Goal: Information Seeking & Learning: Learn about a topic

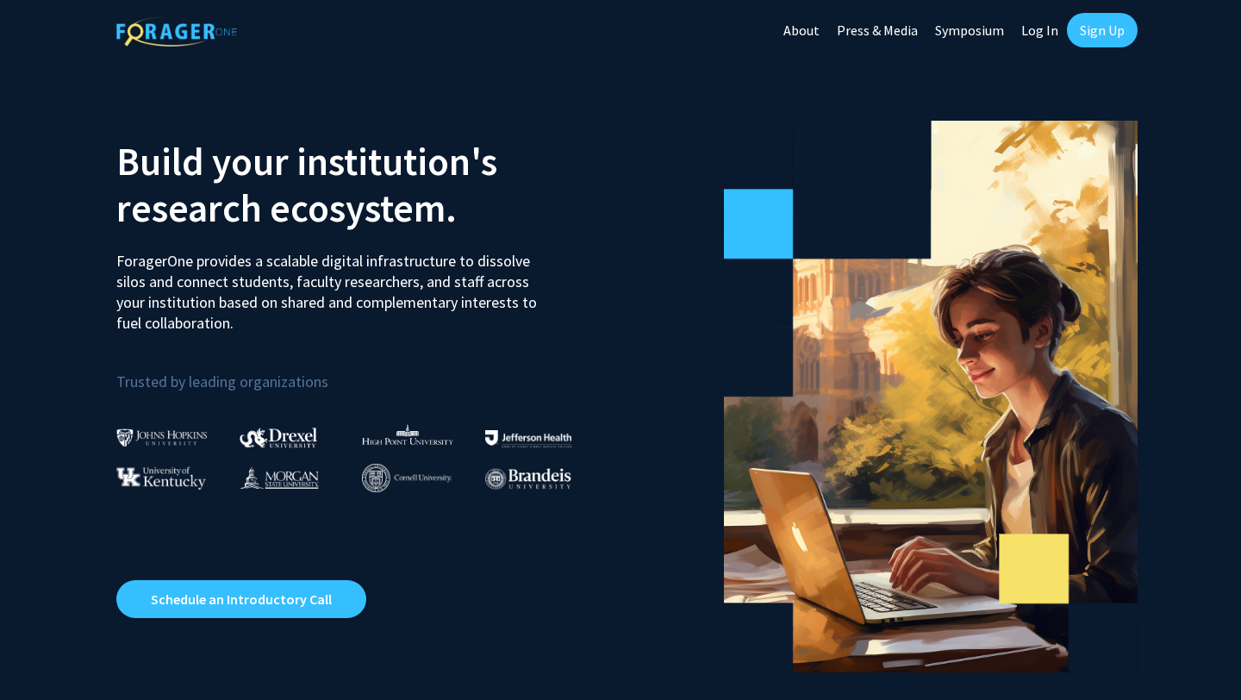
click at [1094, 29] on link "Sign Up" at bounding box center [1102, 30] width 71 height 34
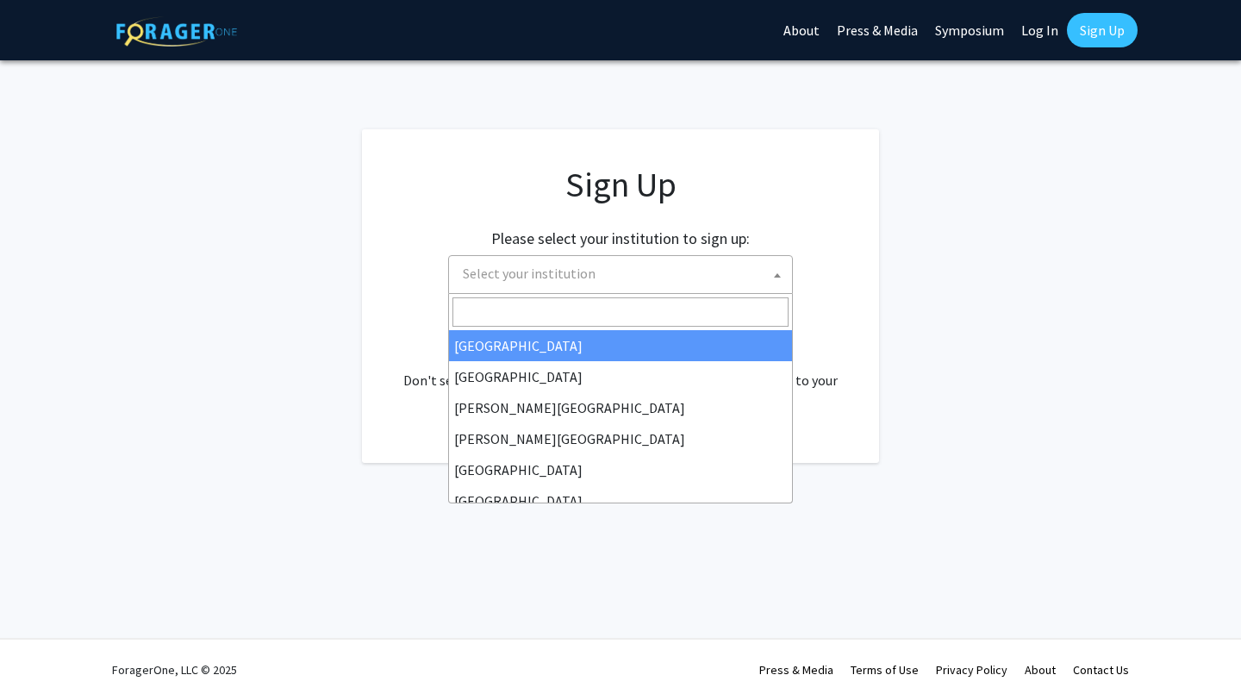
click at [641, 277] on span "Select your institution" at bounding box center [624, 273] width 336 height 35
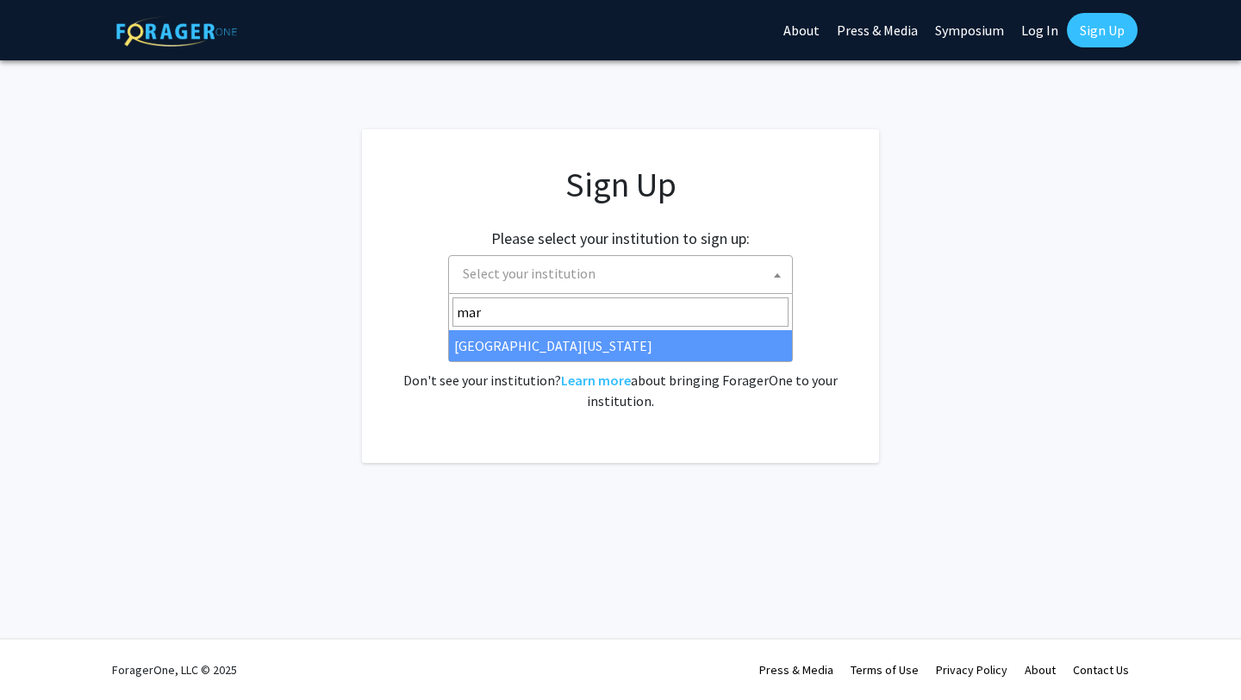
type input "mar"
select select "31"
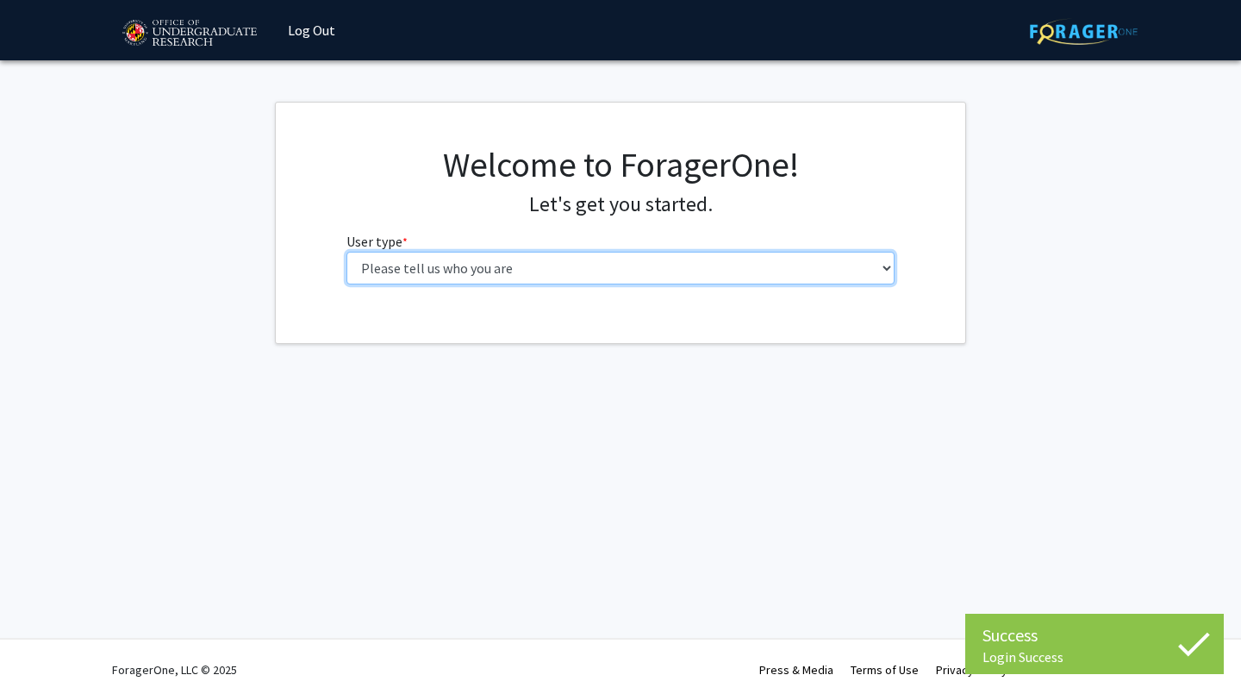
click at [548, 259] on select "Please tell us who you are Undergraduate Student Master's Student Doctoral Cand…" at bounding box center [621, 268] width 549 height 33
select select "1: undergrad"
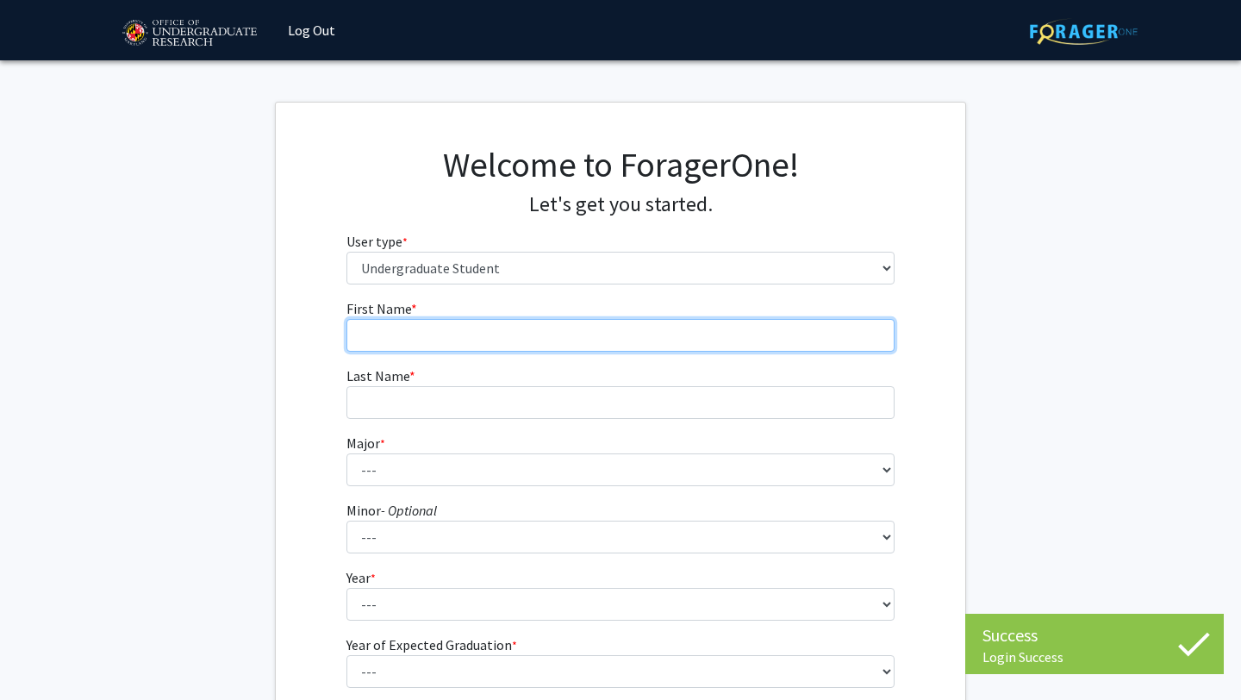
click at [583, 329] on input "First Name * required" at bounding box center [621, 335] width 549 height 33
type input "Mahi"
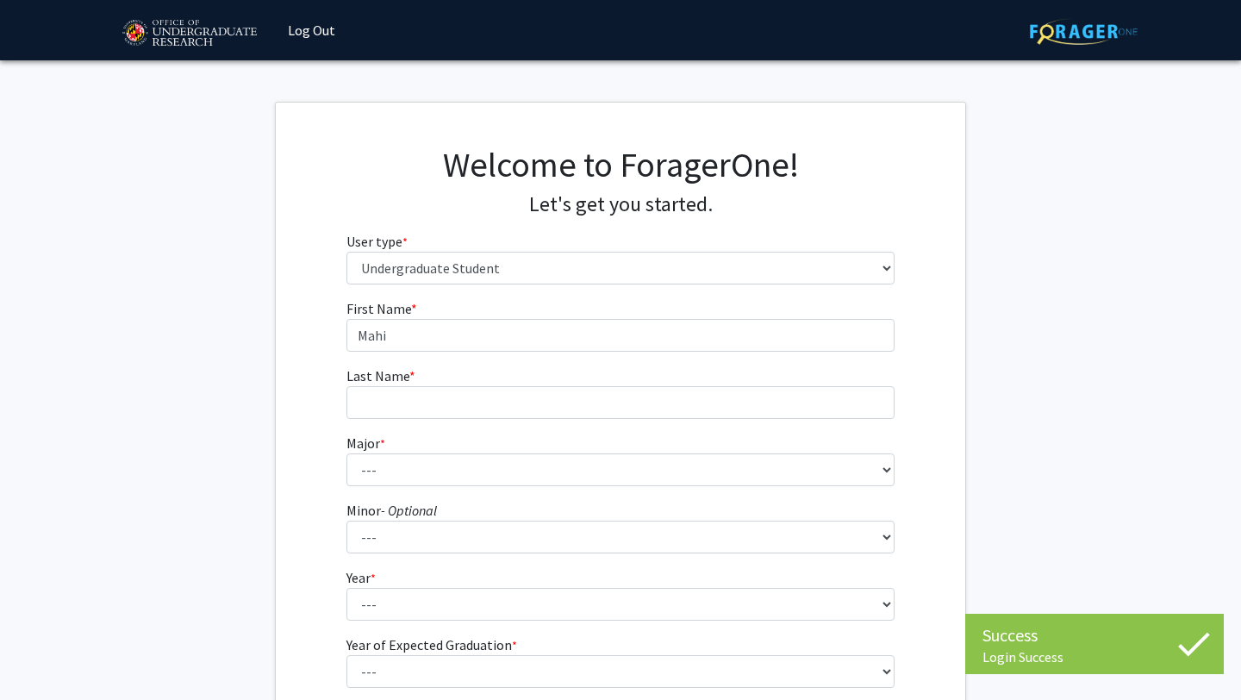
type input "Thakkar"
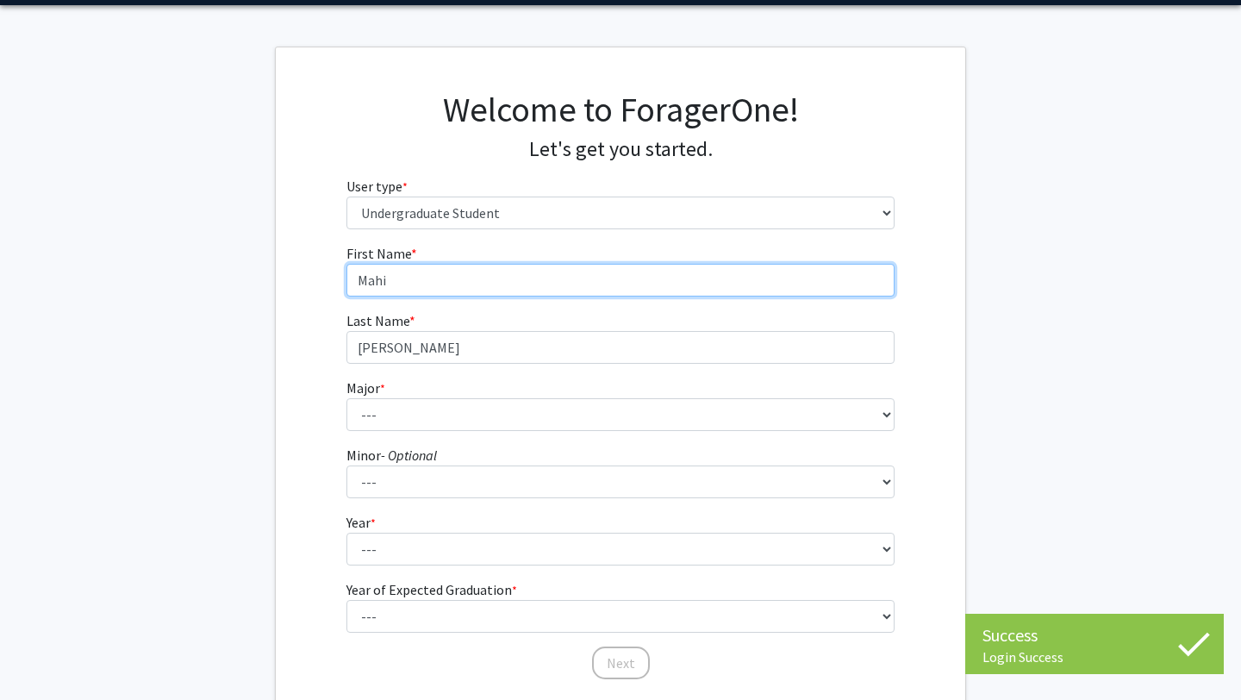
scroll to position [88, 0]
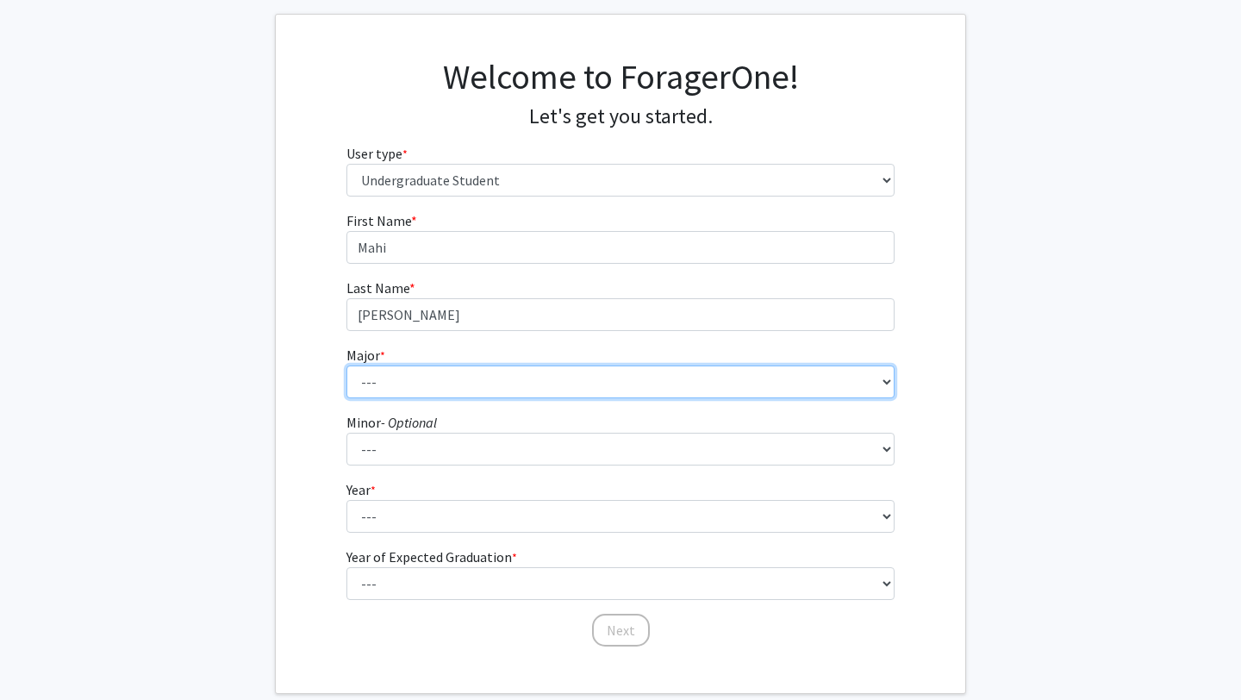
click at [465, 373] on select "--- Accounting Aerospace Engineering African American and Africana Studies Agri…" at bounding box center [621, 381] width 549 height 33
select select "28: 2329"
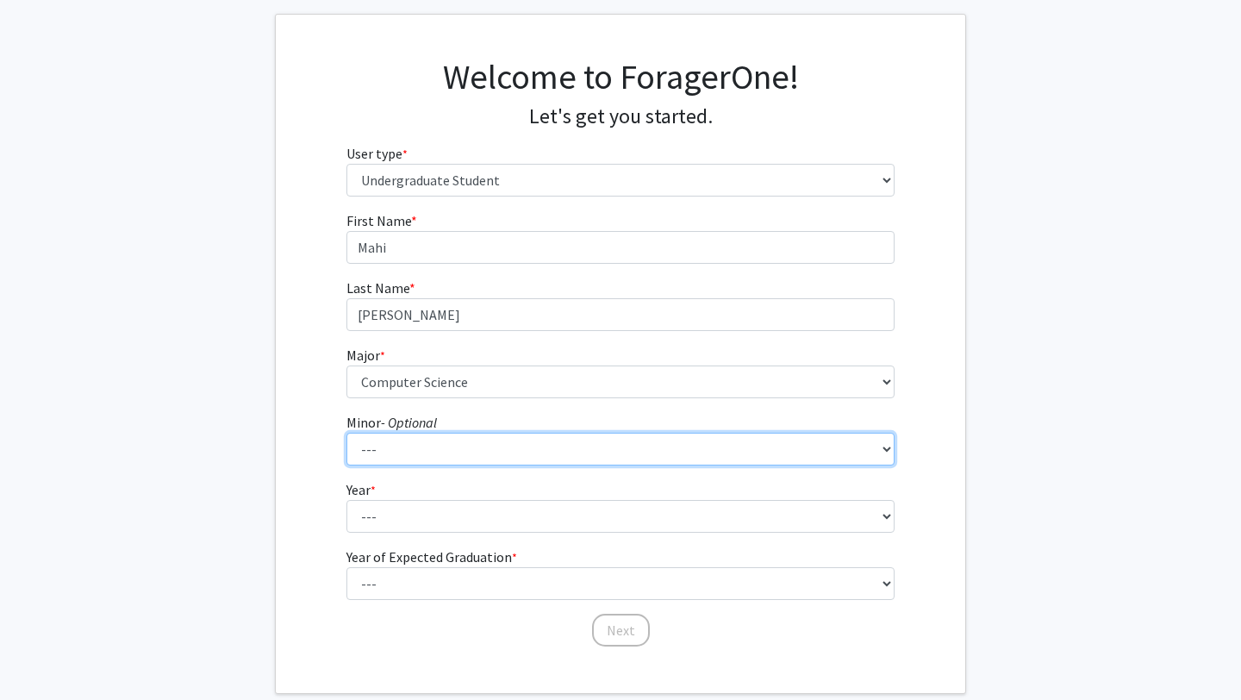
click at [404, 452] on select "--- Actuarial Mathematics Advanced Cybersecurity Experience for Students Africa…" at bounding box center [621, 449] width 549 height 33
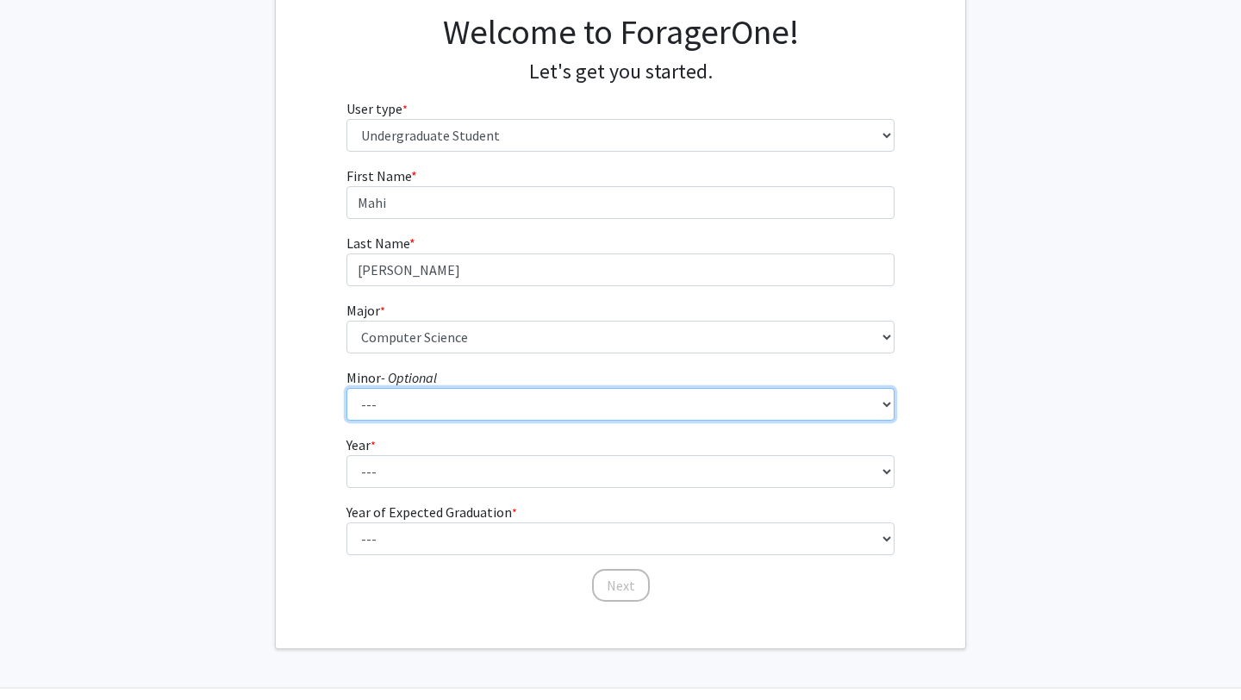
scroll to position [182, 0]
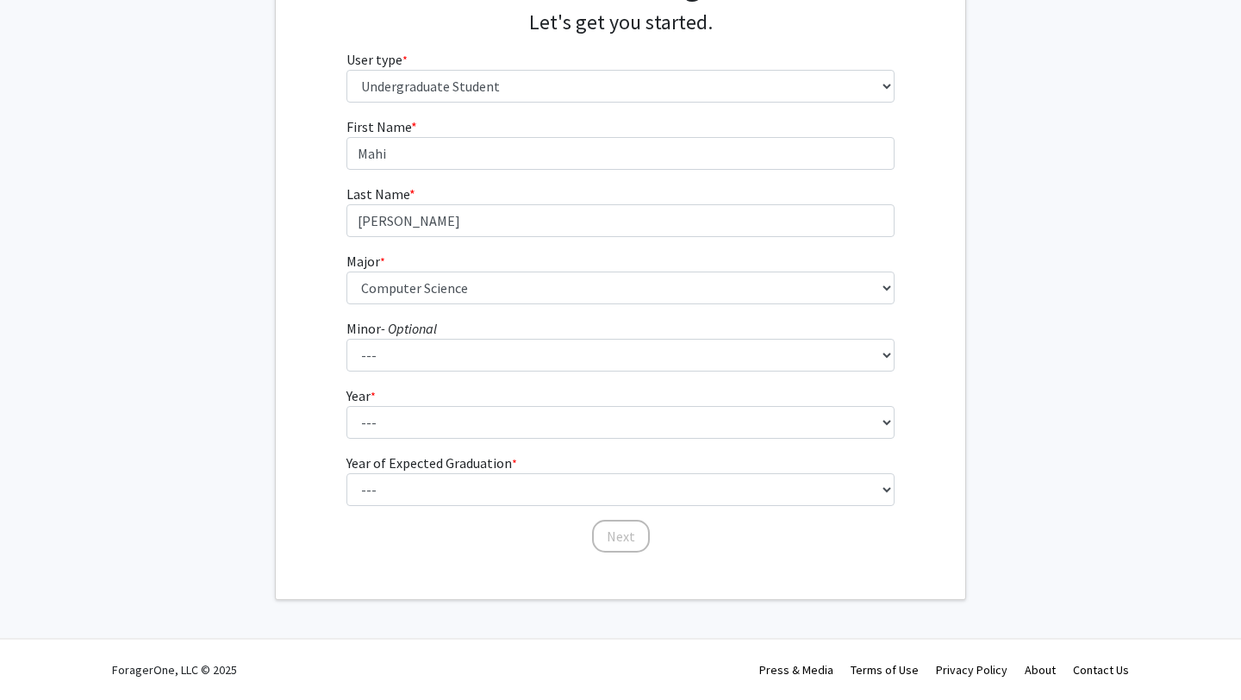
click at [363, 373] on form "First Name * required Mahi Last Name * required Thakkar Major * required --- Ac…" at bounding box center [621, 326] width 549 height 421
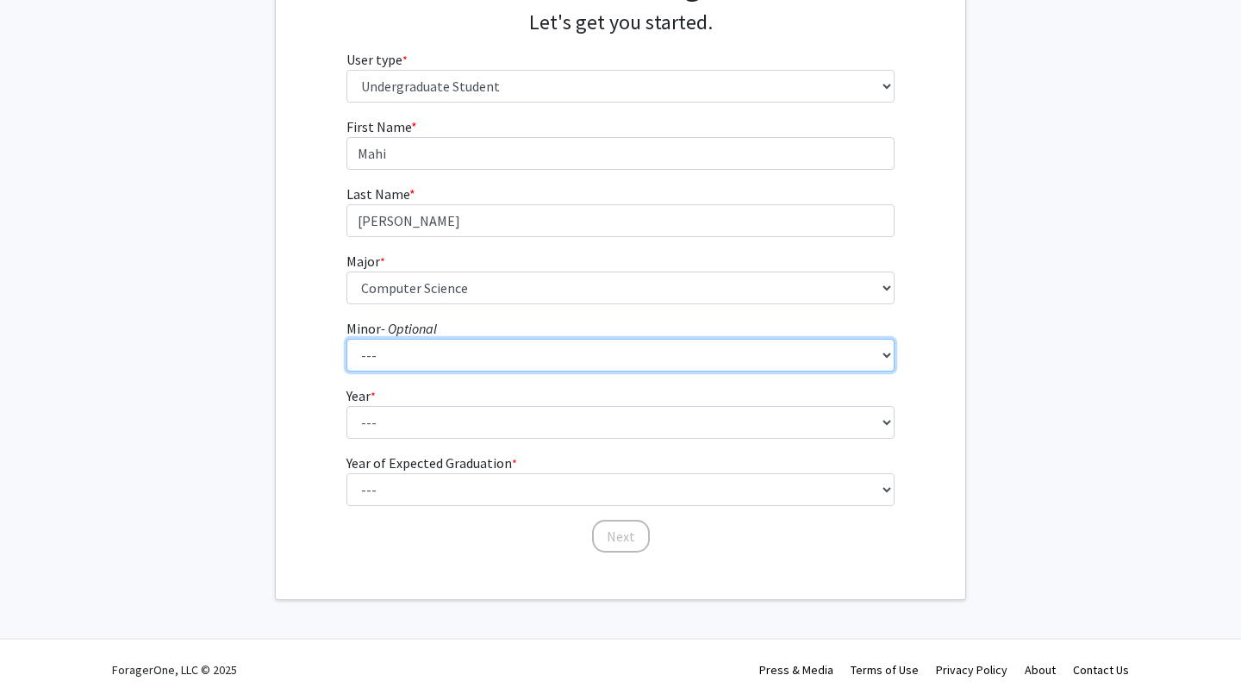
click at [364, 365] on select "--- Actuarial Mathematics Advanced Cybersecurity Experience for Students Africa…" at bounding box center [621, 355] width 549 height 33
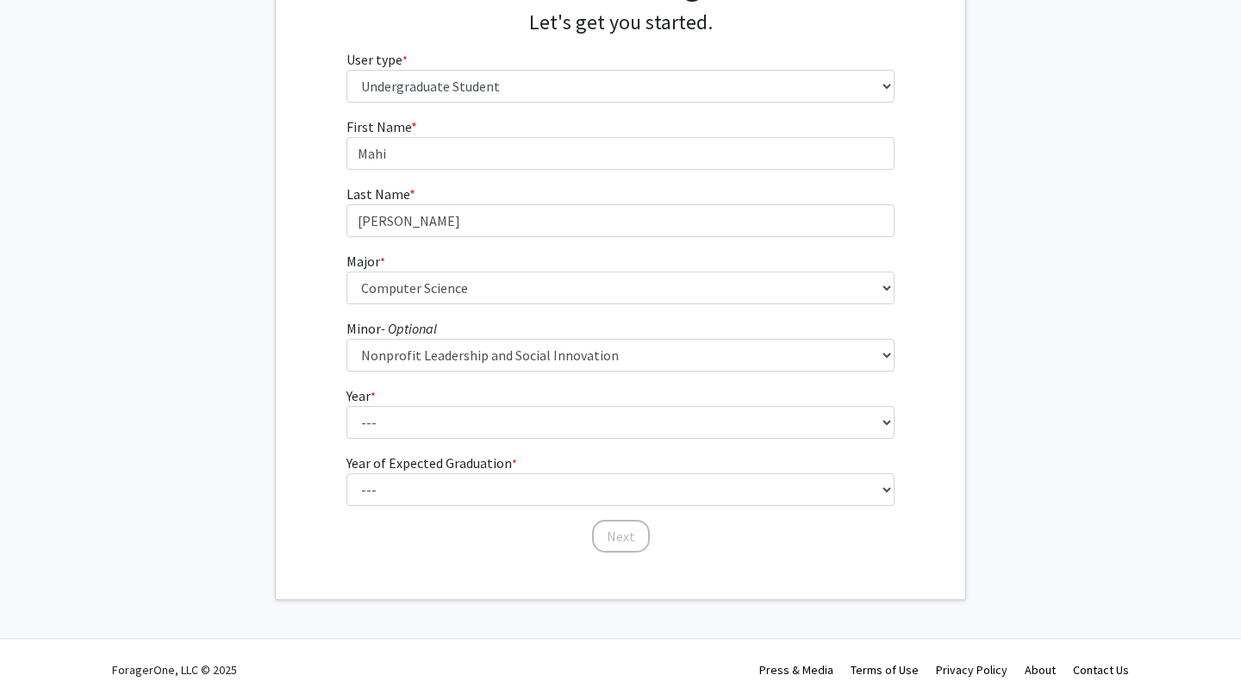
click at [552, 378] on form "First Name * required Mahi Last Name * required Thakkar Major * required --- Ac…" at bounding box center [621, 326] width 549 height 421
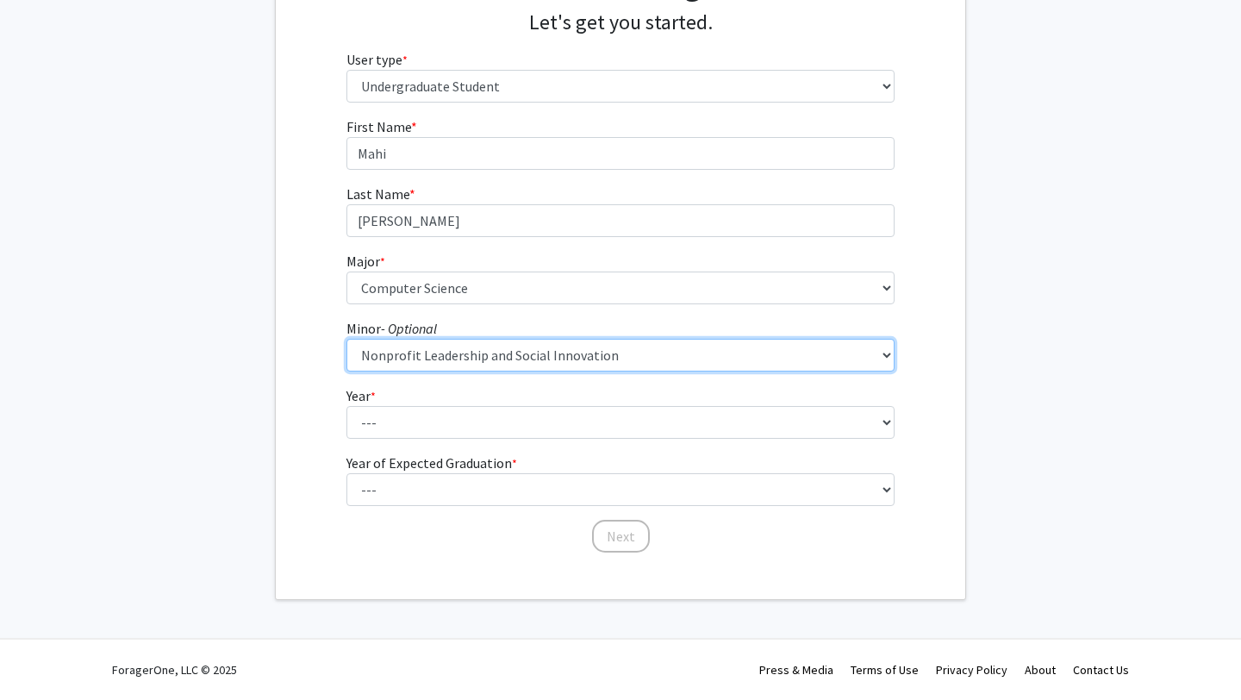
click at [543, 364] on select "--- Actuarial Mathematics Advanced Cybersecurity Experience for Students Africa…" at bounding box center [621, 355] width 549 height 33
select select "25: 1828"
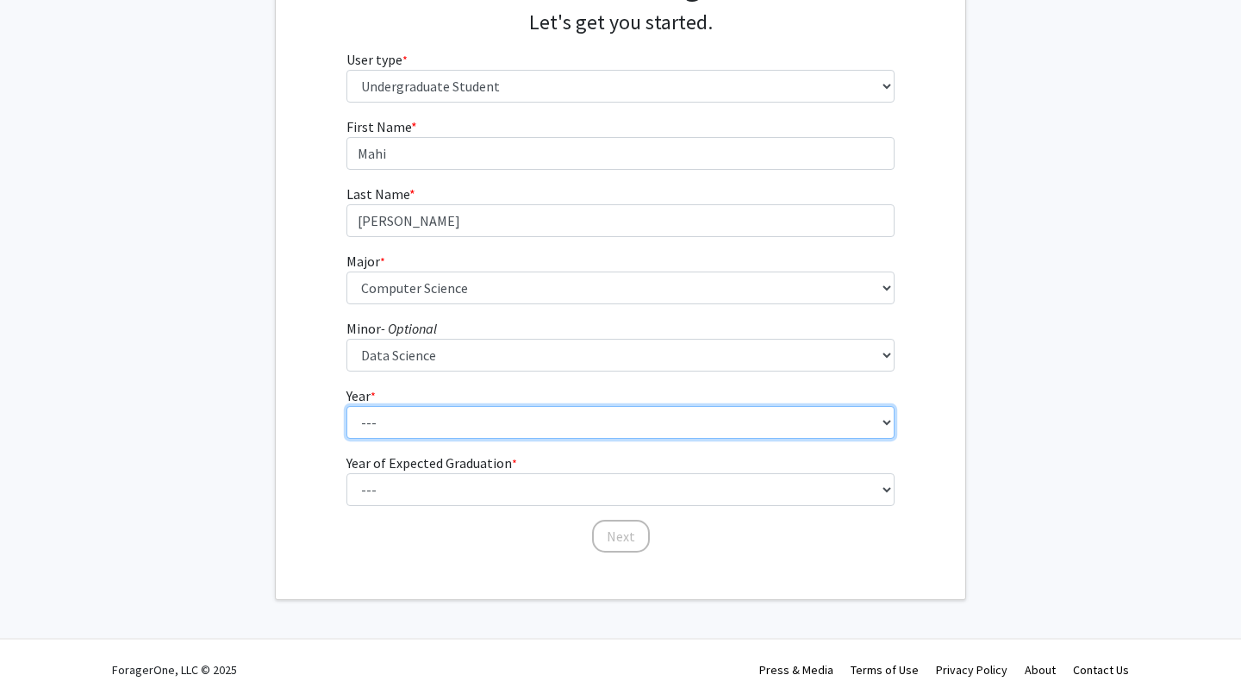
click at [392, 424] on select "--- First-year Sophomore Junior Senior Postbaccalaureate Certificate" at bounding box center [621, 422] width 549 height 33
select select "3: junior"
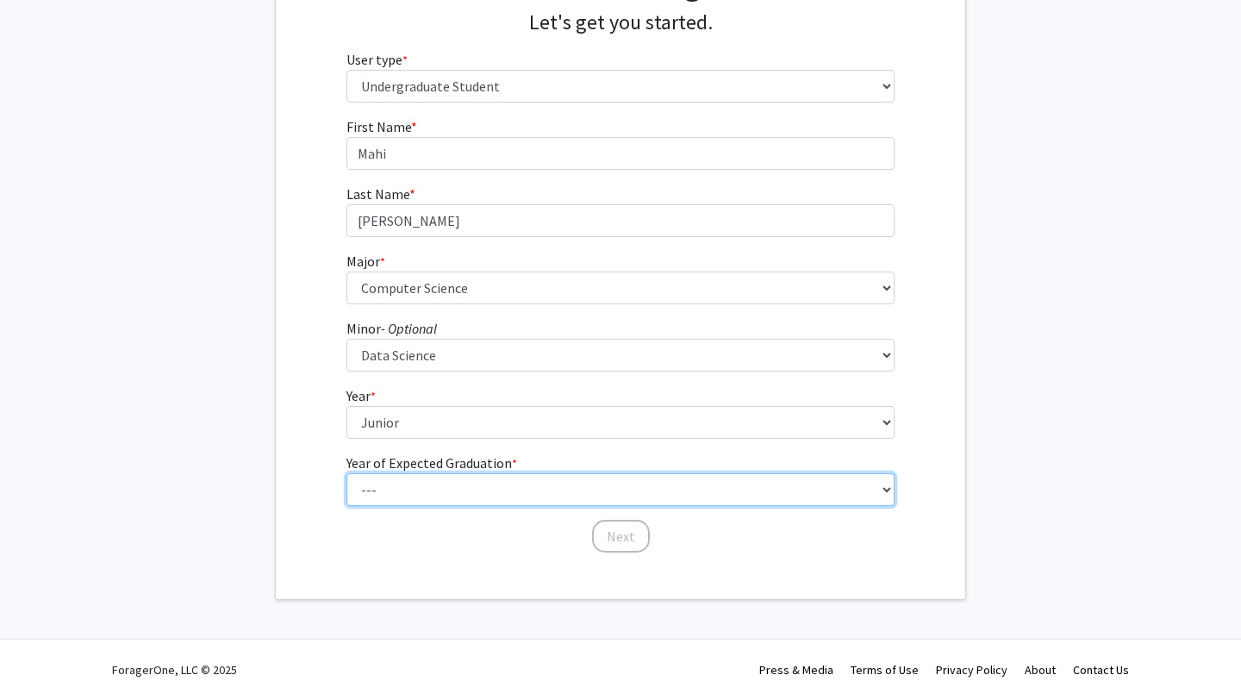
click at [408, 484] on select "--- 2025 2026 2027 2028 2029 2030 2031 2032 2033 2034" at bounding box center [621, 489] width 549 height 33
select select "3: 2027"
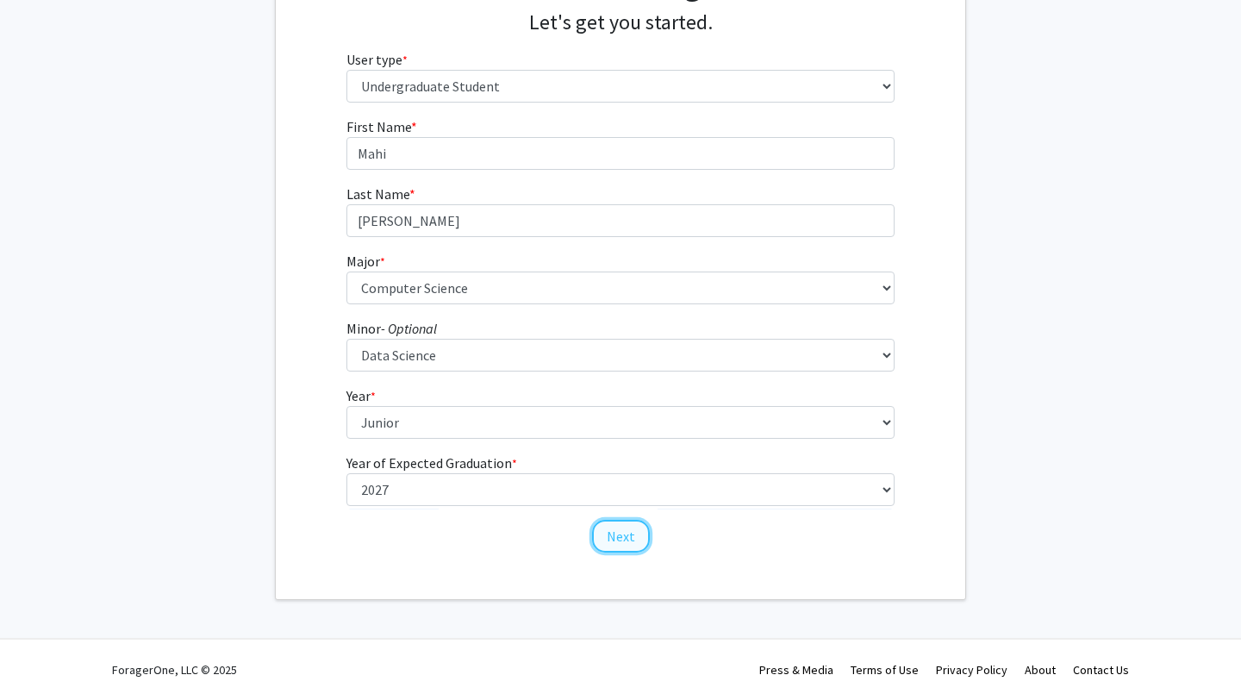
click at [632, 543] on button "Next" at bounding box center [621, 536] width 58 height 33
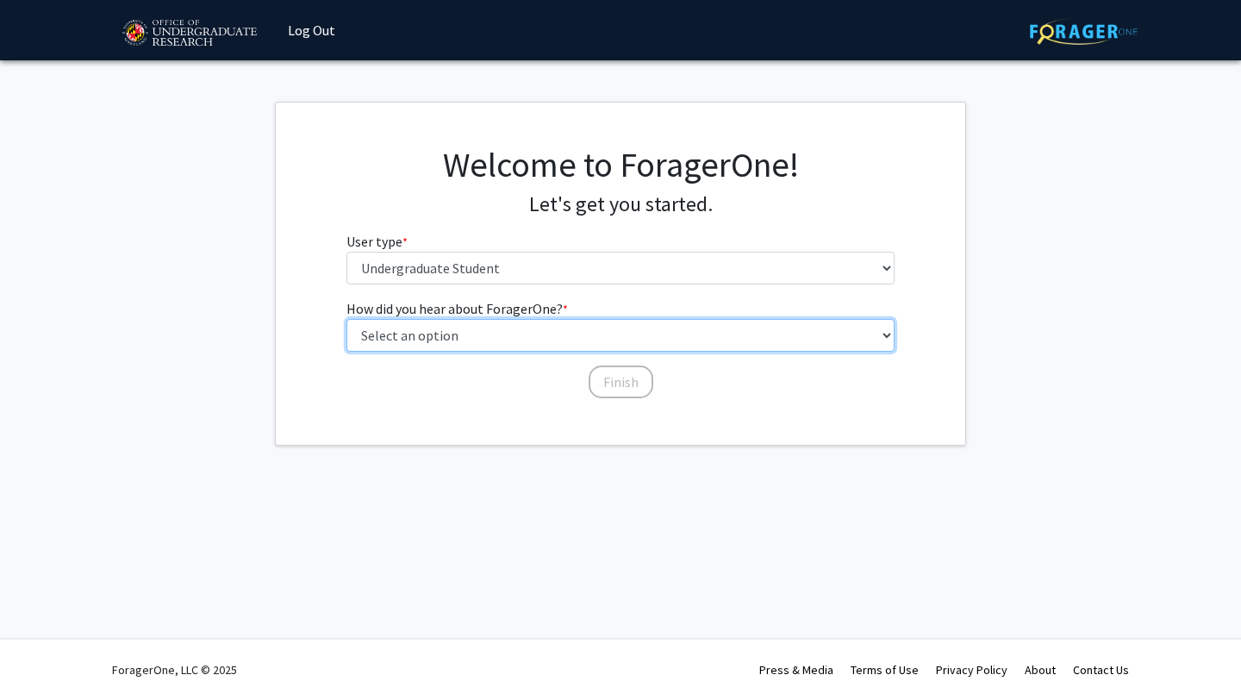
click at [534, 332] on select "Select an option Peer/student recommendation Faculty/staff recommendation Unive…" at bounding box center [621, 335] width 549 height 33
select select "3: university_website"
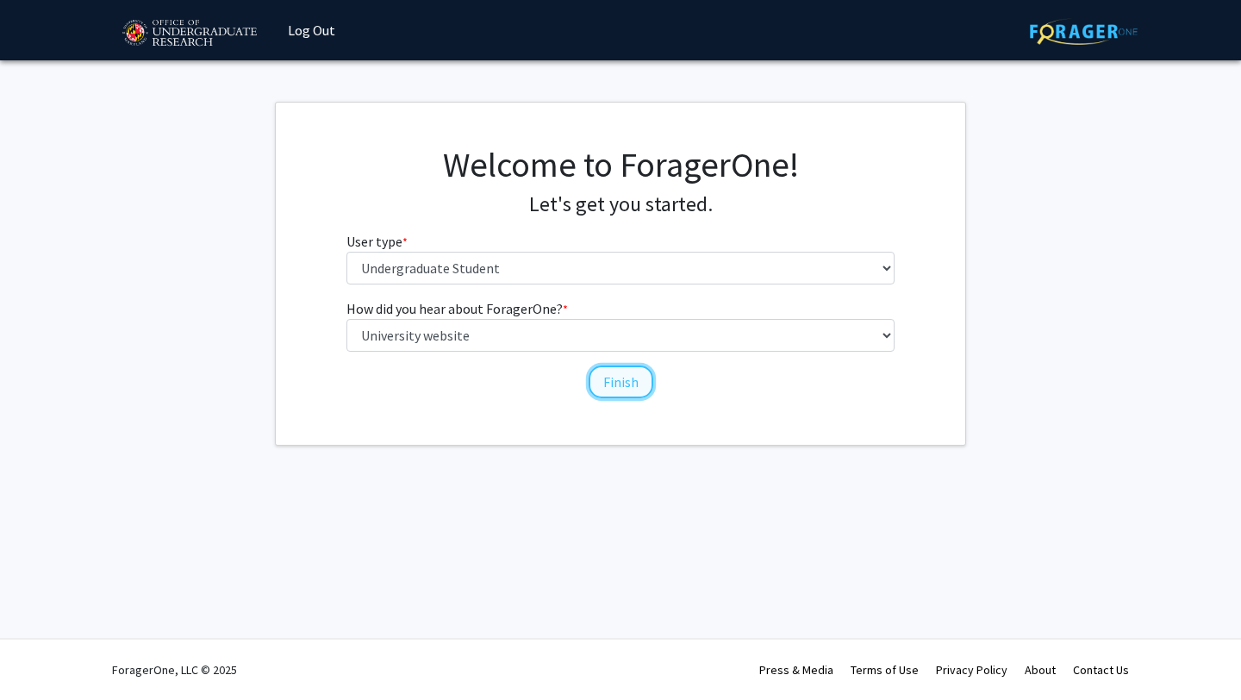
click at [602, 384] on button "Finish" at bounding box center [621, 381] width 65 height 33
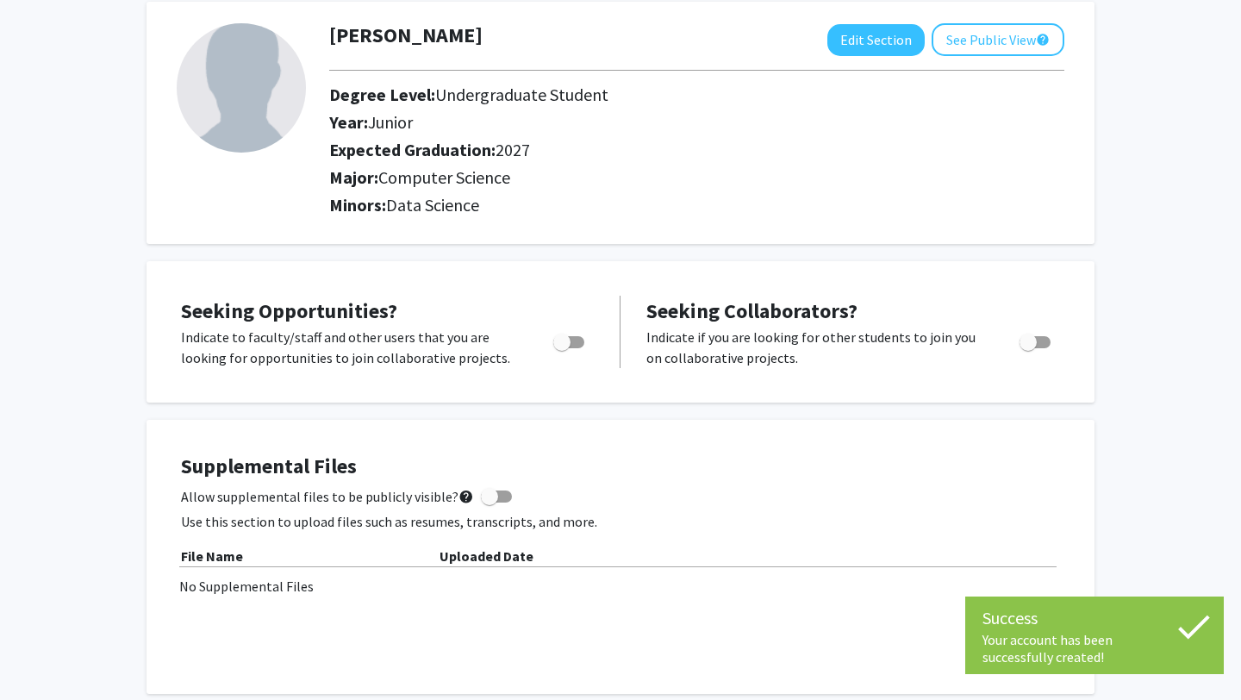
scroll to position [104, 0]
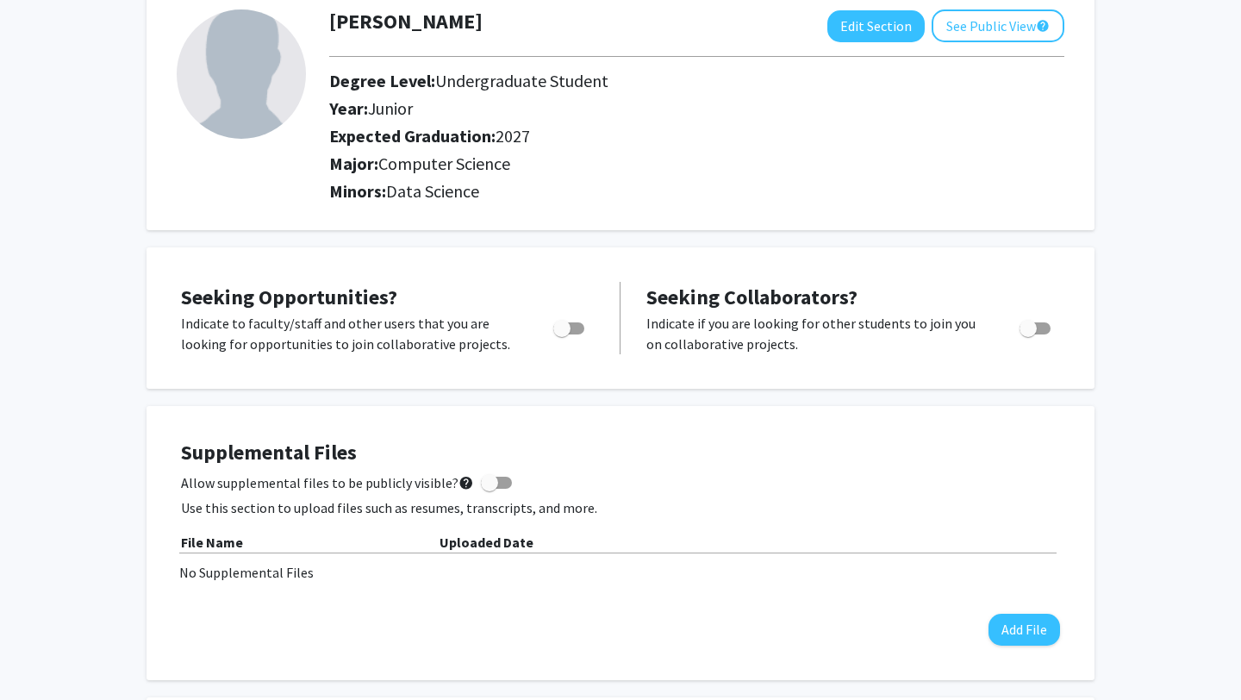
click at [581, 324] on span "Toggle" at bounding box center [568, 328] width 31 height 12
click at [562, 334] on input "Are you actively seeking opportunities?" at bounding box center [561, 334] width 1 height 1
checkbox input "true"
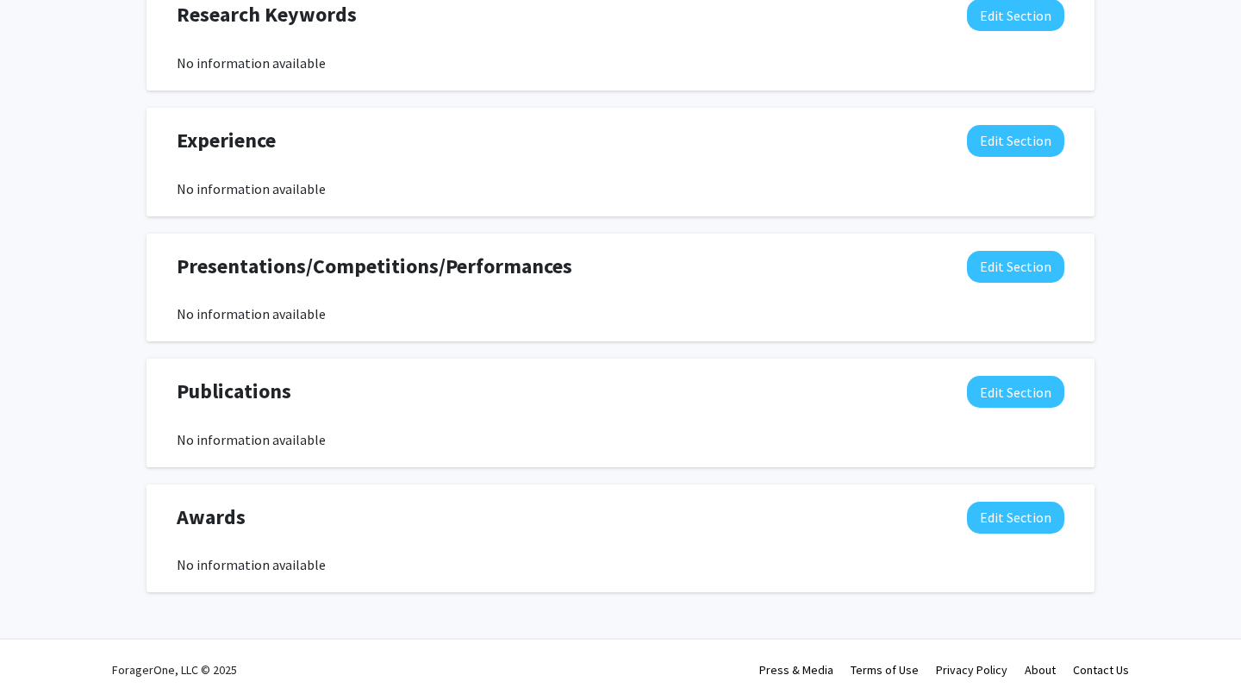
scroll to position [0, 0]
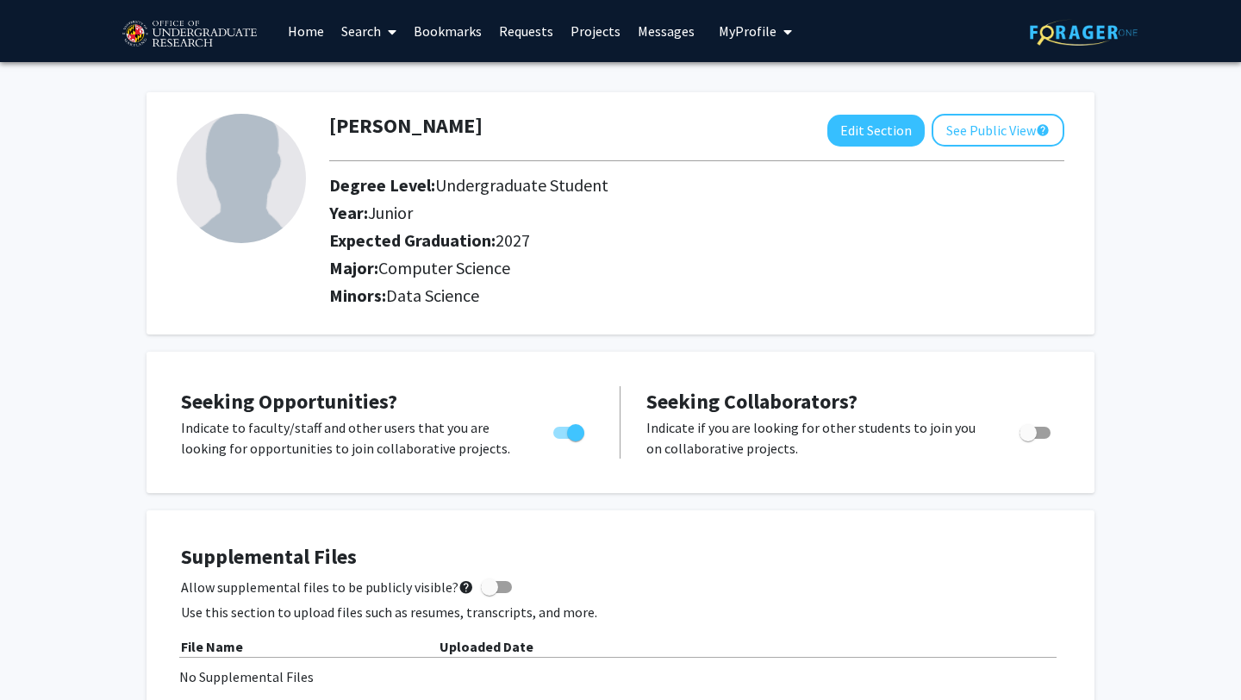
click at [362, 38] on link "Search" at bounding box center [369, 31] width 72 height 60
click at [378, 78] on span "Faculty/Staff" at bounding box center [396, 79] width 127 height 34
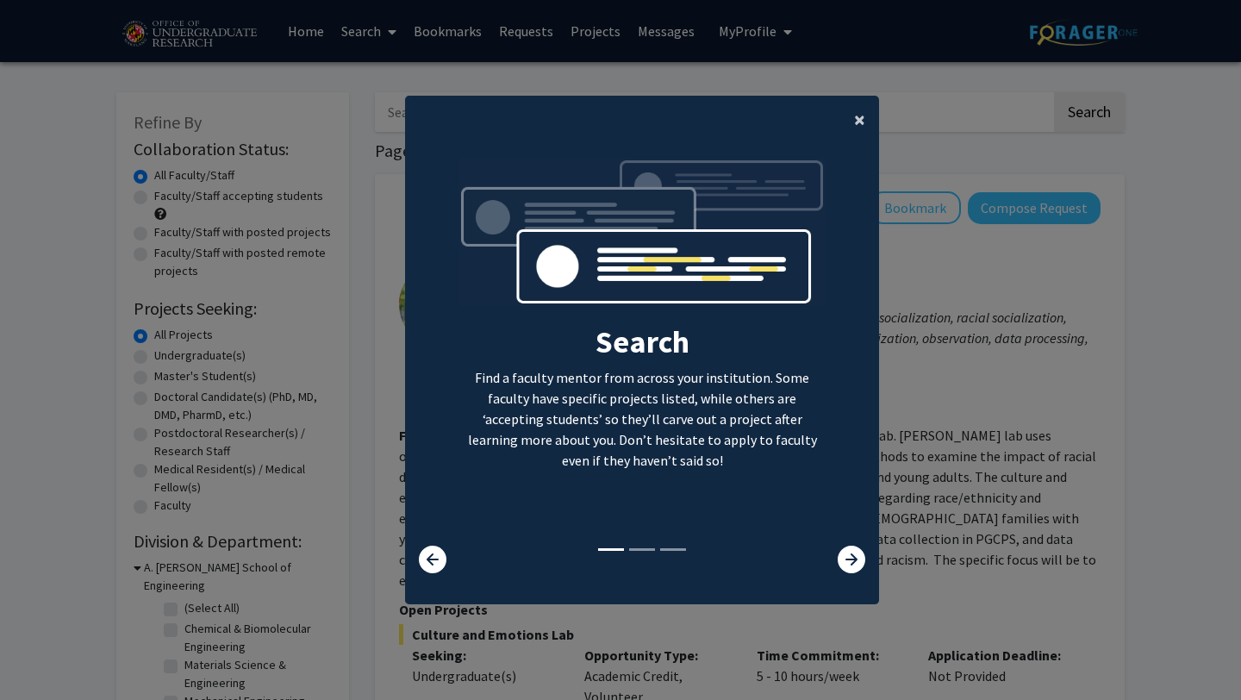
click at [851, 122] on button "×" at bounding box center [859, 120] width 39 height 48
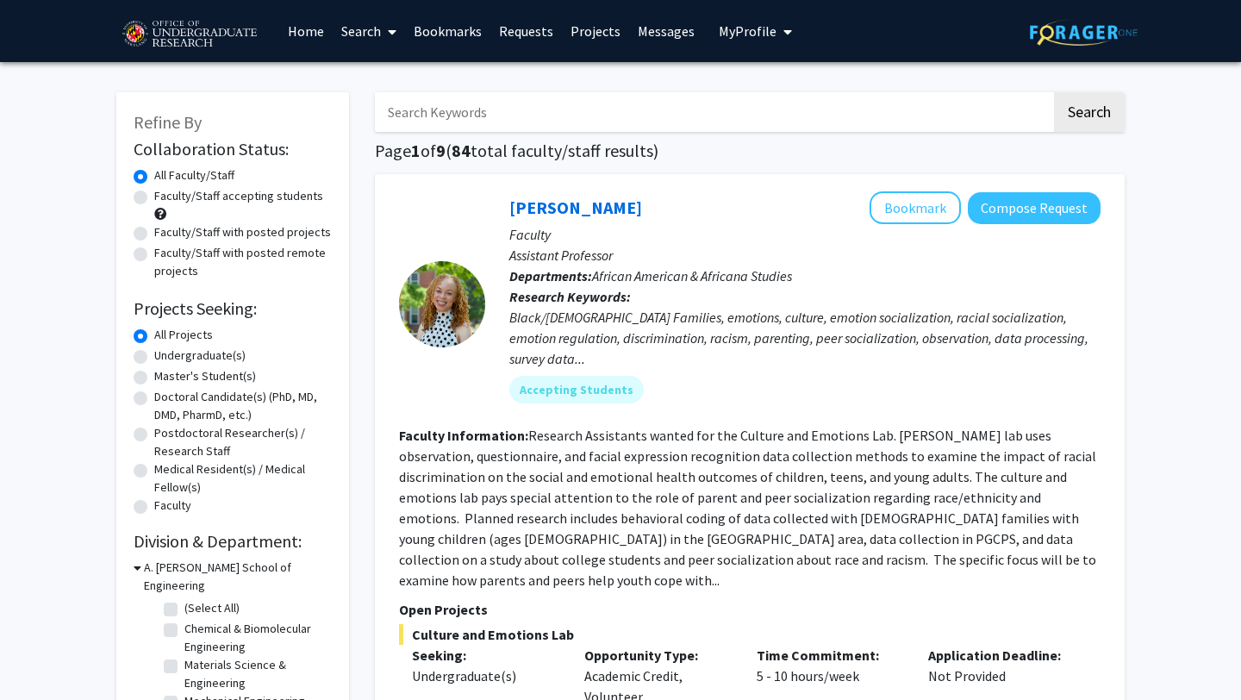
click at [358, 38] on link "Search" at bounding box center [369, 31] width 72 height 60
click at [370, 106] on span "Students" at bounding box center [385, 114] width 105 height 34
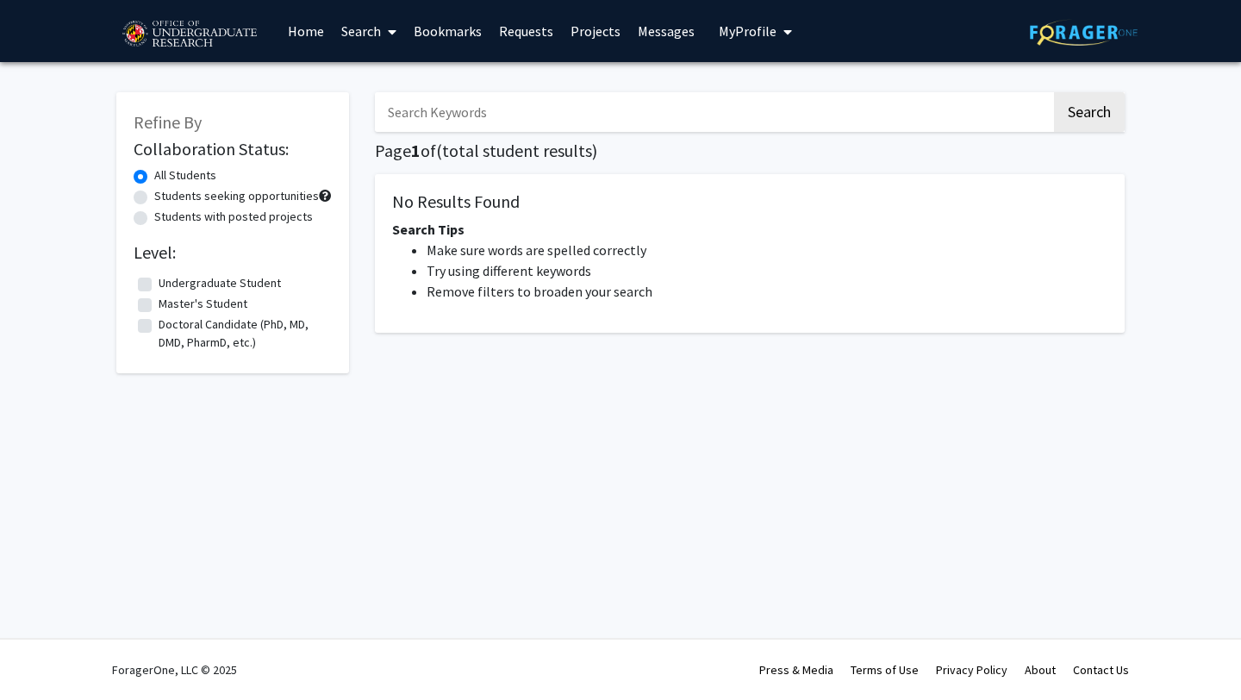
click at [456, 108] on input "Search Keywords" at bounding box center [713, 112] width 677 height 40
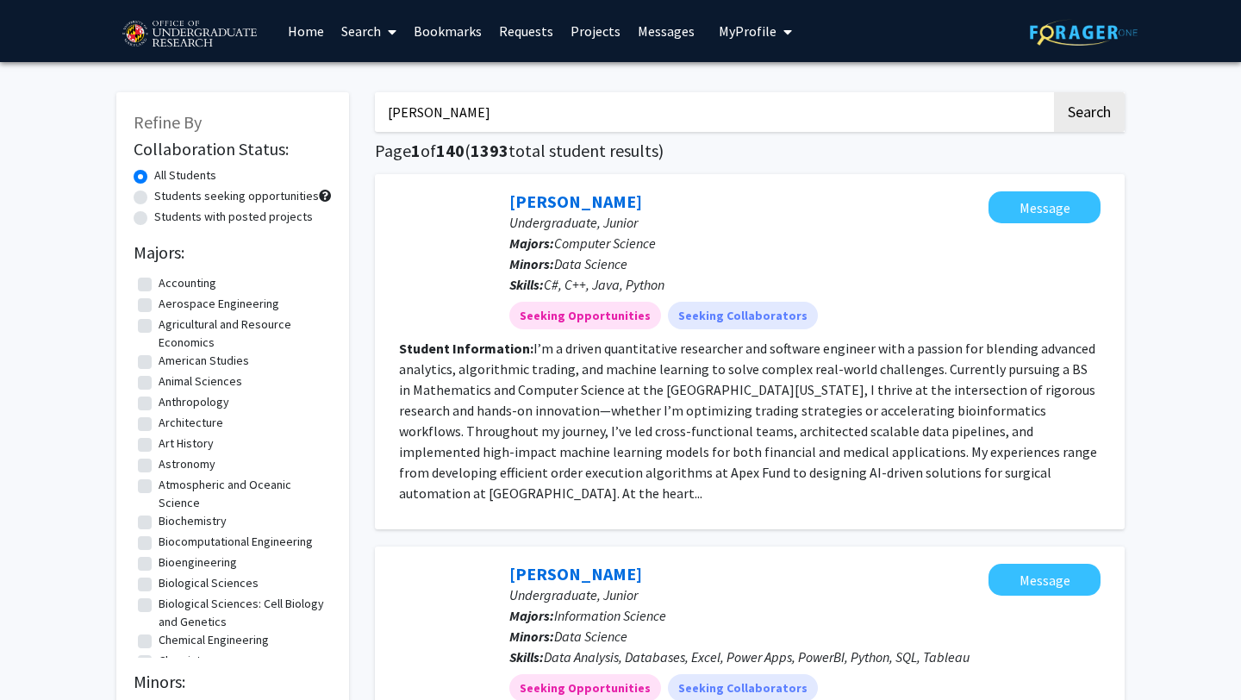
type input "aesha"
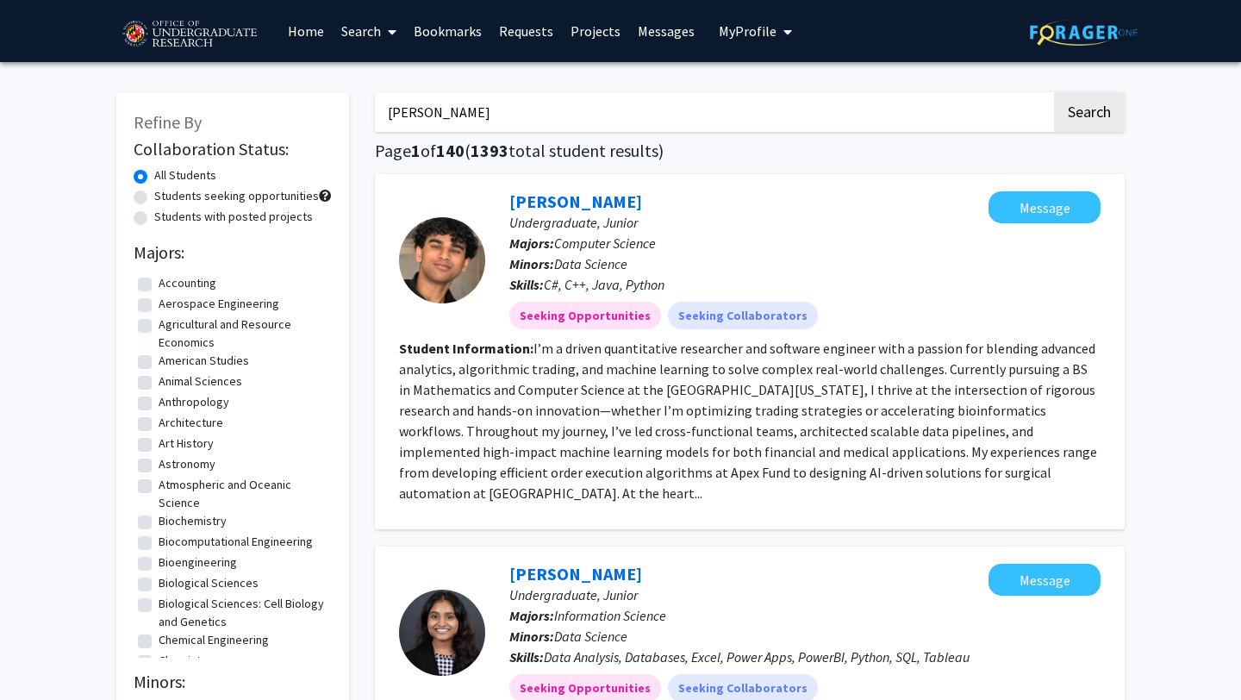
click at [1054, 92] on button "Search" at bounding box center [1089, 112] width 71 height 40
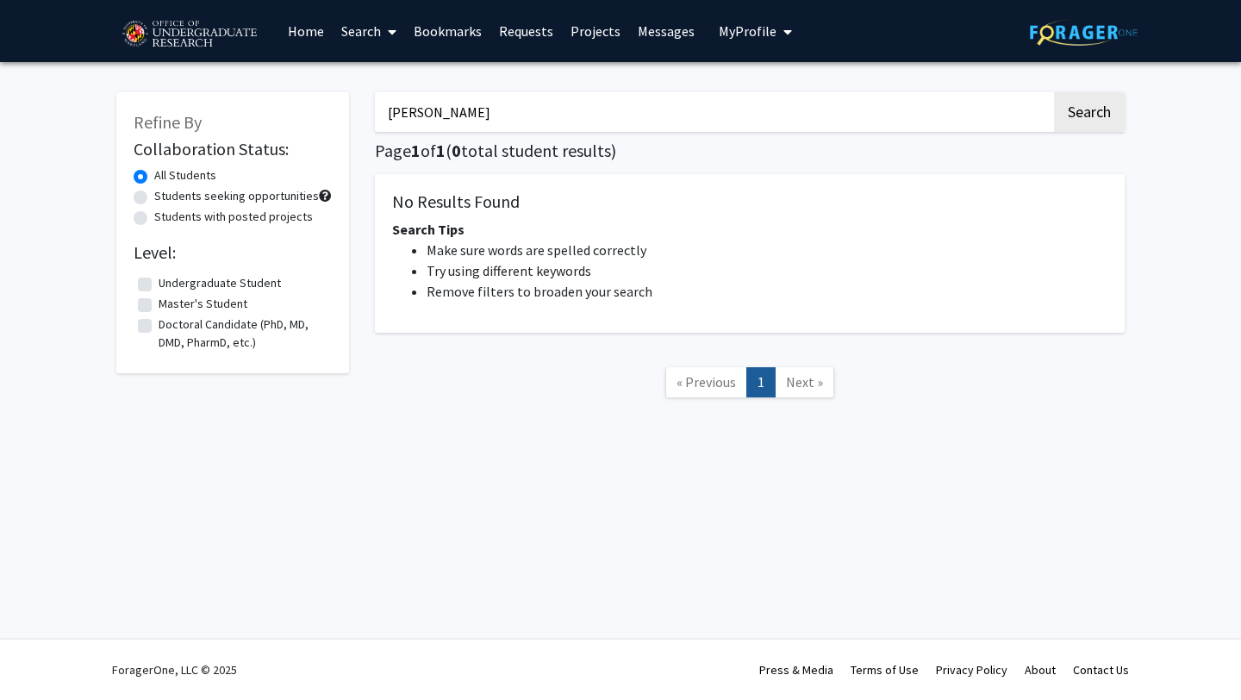
click at [473, 98] on input "aesha" at bounding box center [713, 112] width 677 height 40
click at [1054, 92] on button "Search" at bounding box center [1089, 112] width 71 height 40
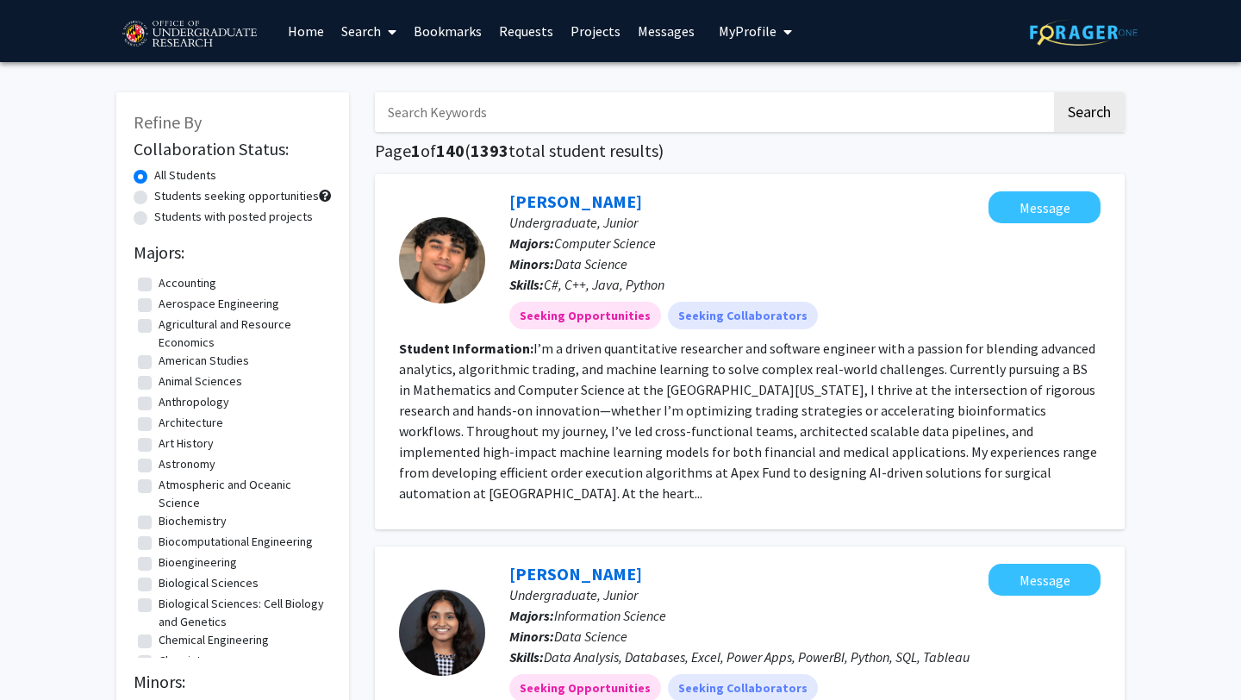
click at [368, 30] on link "Search" at bounding box center [369, 31] width 72 height 60
click at [385, 73] on span "Faculty/Staff" at bounding box center [396, 79] width 127 height 34
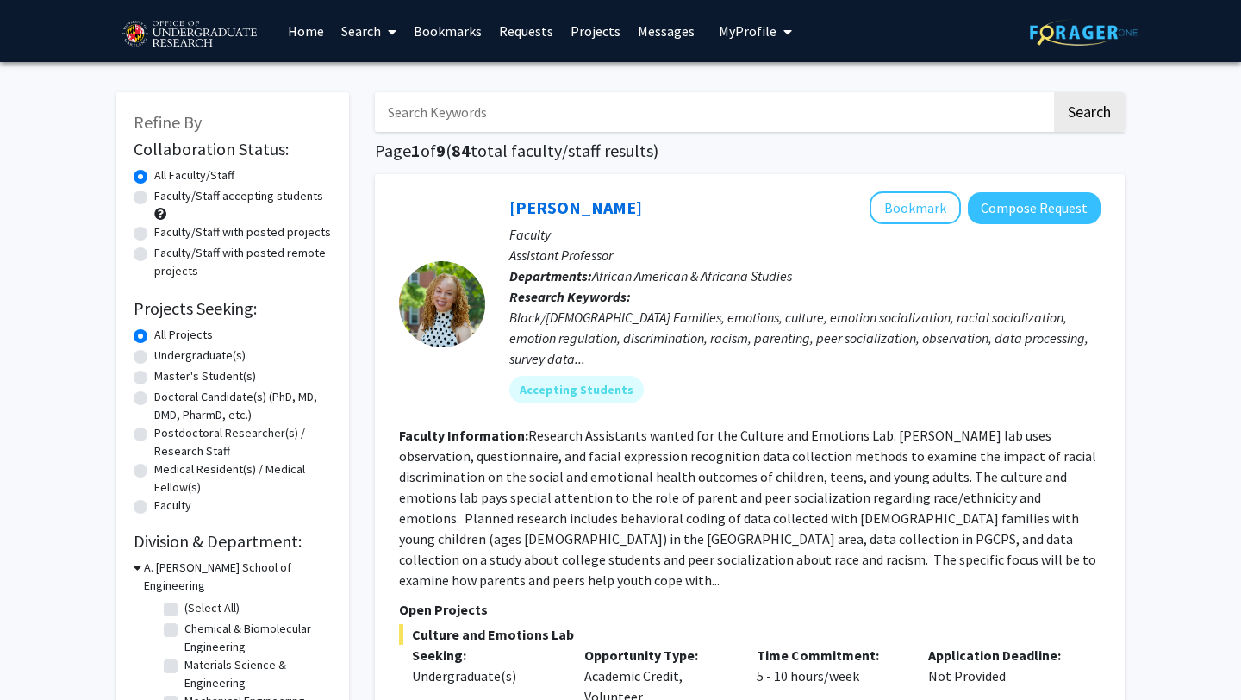
click at [545, 124] on input "Search Keywords" at bounding box center [713, 112] width 677 height 40
type input "s"
type input "computer"
click at [1054, 92] on button "Search" at bounding box center [1089, 112] width 71 height 40
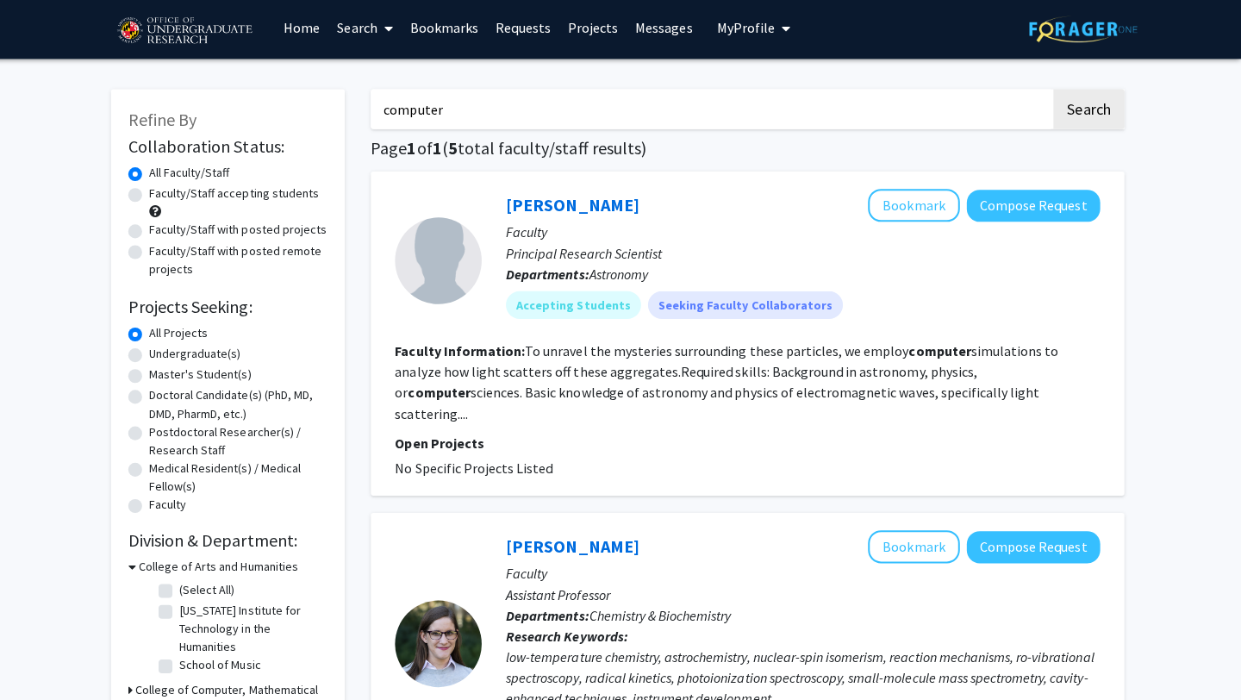
scroll to position [2, 0]
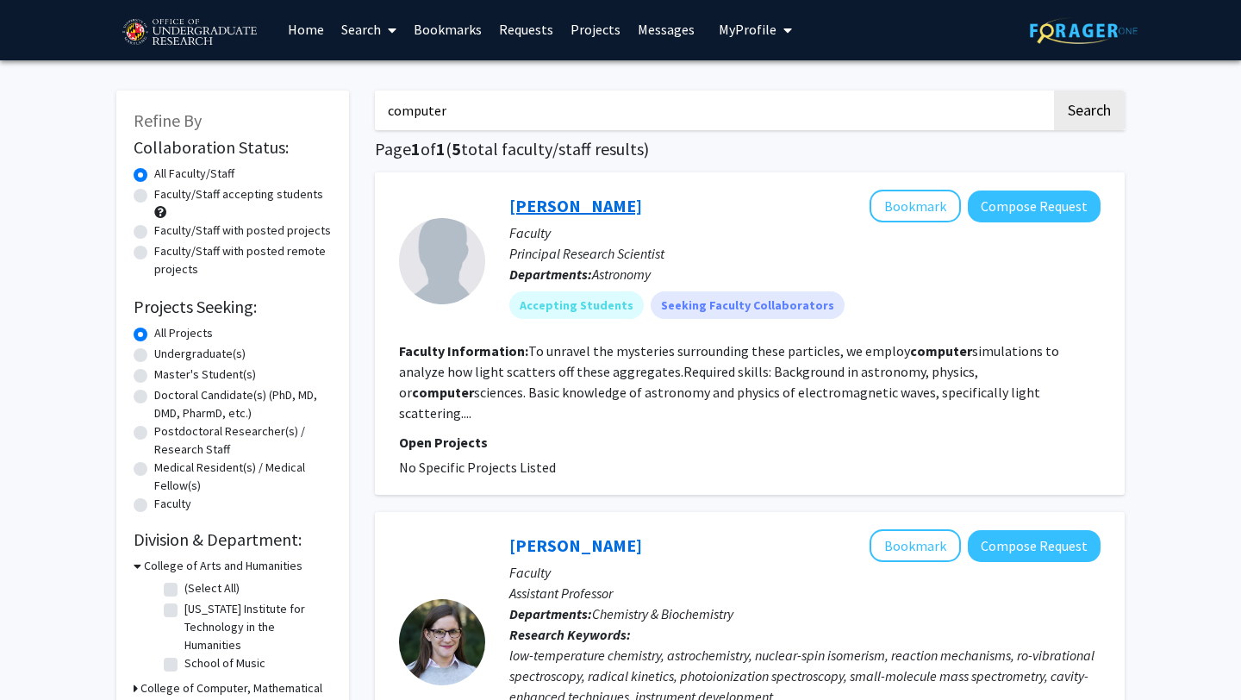
click at [536, 214] on link "Ludmilla Kolokolova" at bounding box center [575, 206] width 133 height 22
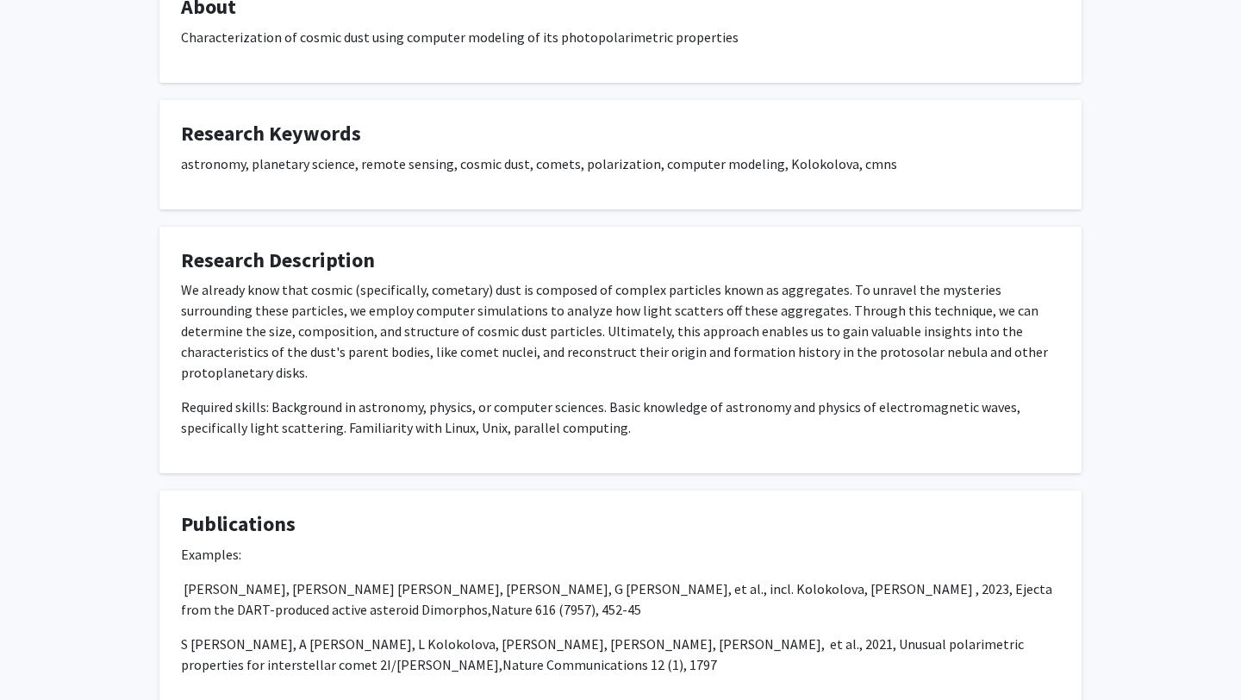
scroll to position [354, 0]
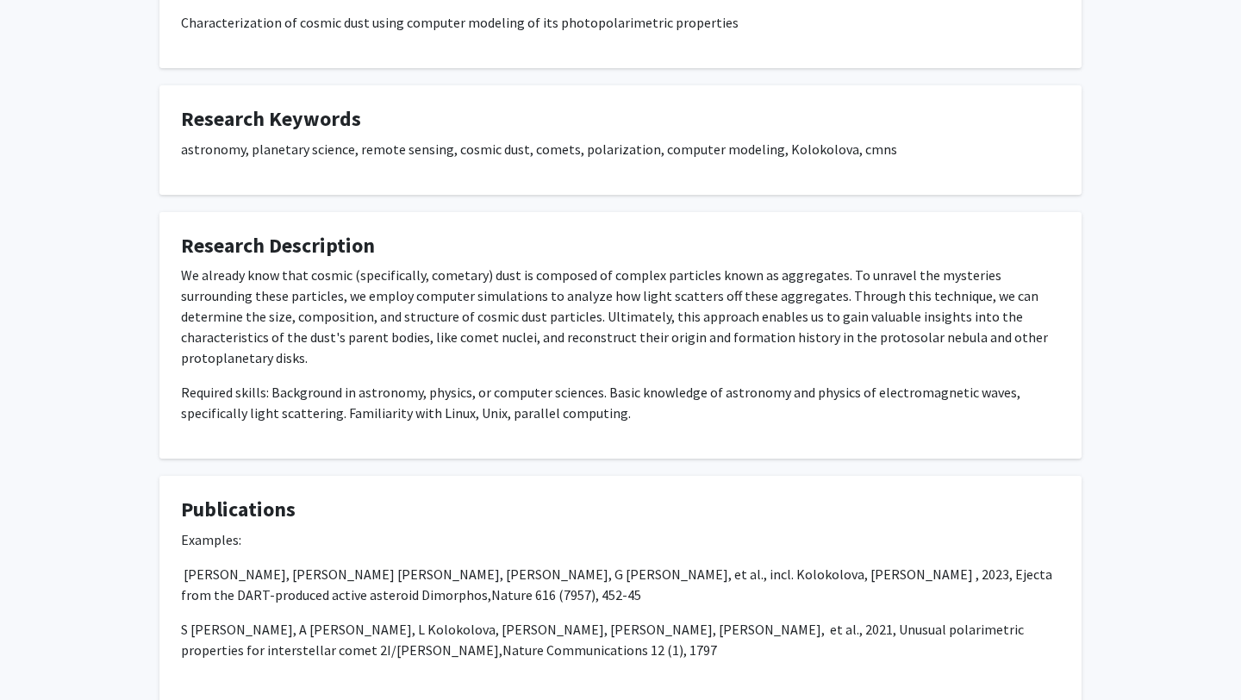
click at [403, 294] on p "We already know that cosmic (specifically, cometary) dust is composed of comple…" at bounding box center [620, 316] width 879 height 103
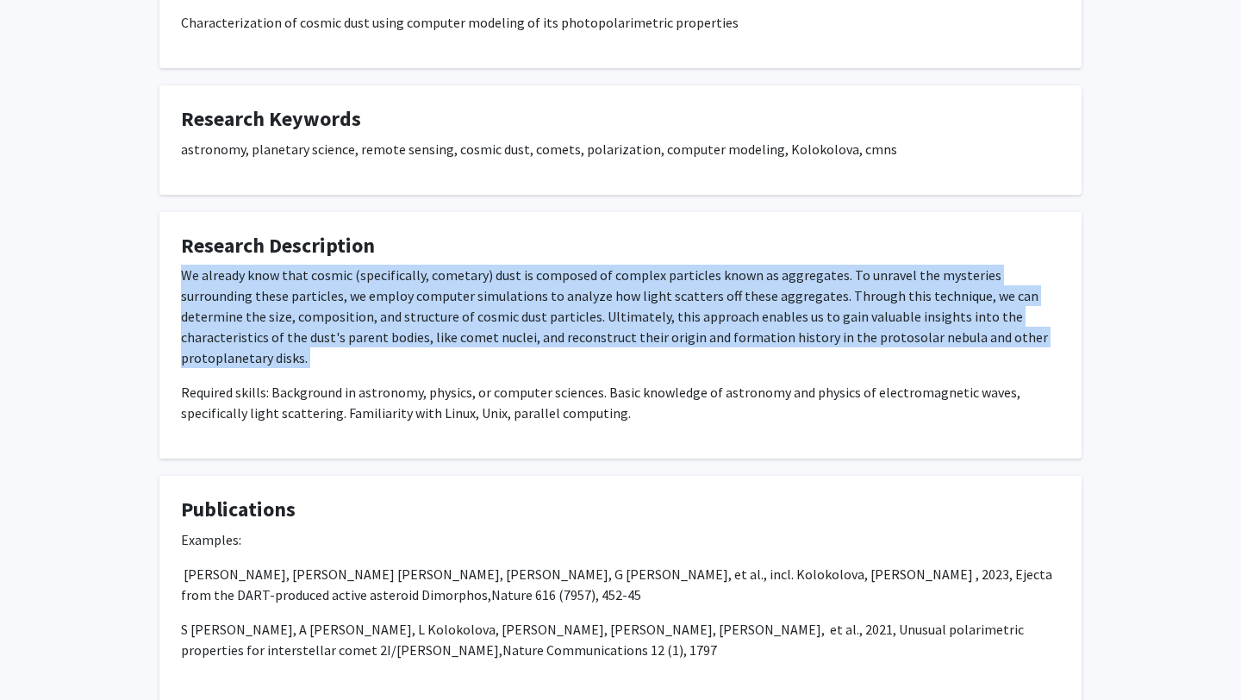
click at [403, 294] on p "We already know that cosmic (specifically, cometary) dust is composed of comple…" at bounding box center [620, 316] width 879 height 103
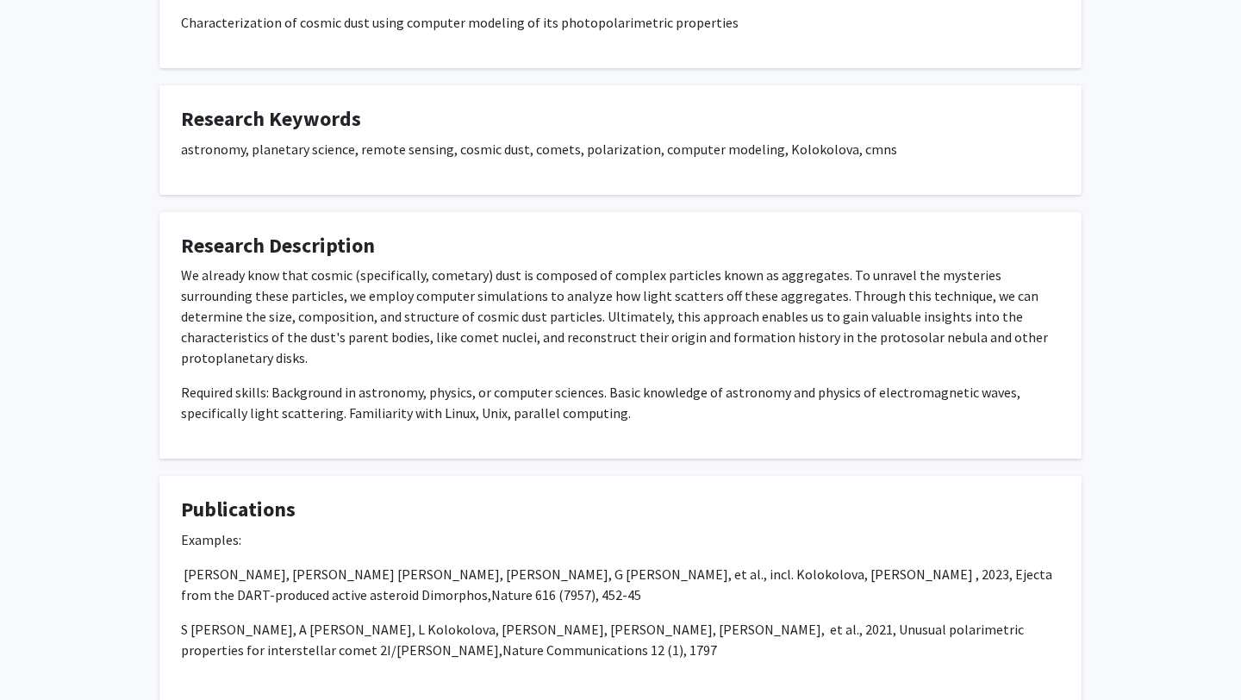
click at [418, 358] on div "We already know that cosmic (specifically, cometary) dust is composed of comple…" at bounding box center [620, 344] width 879 height 159
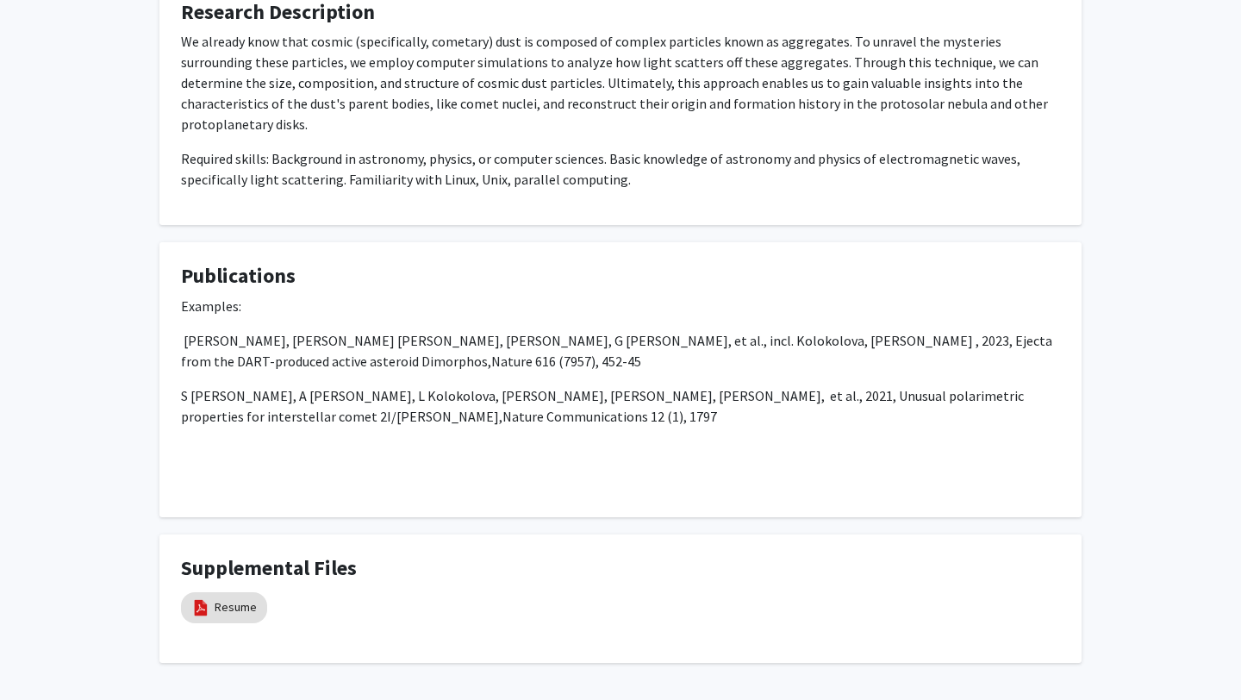
scroll to position [638, 0]
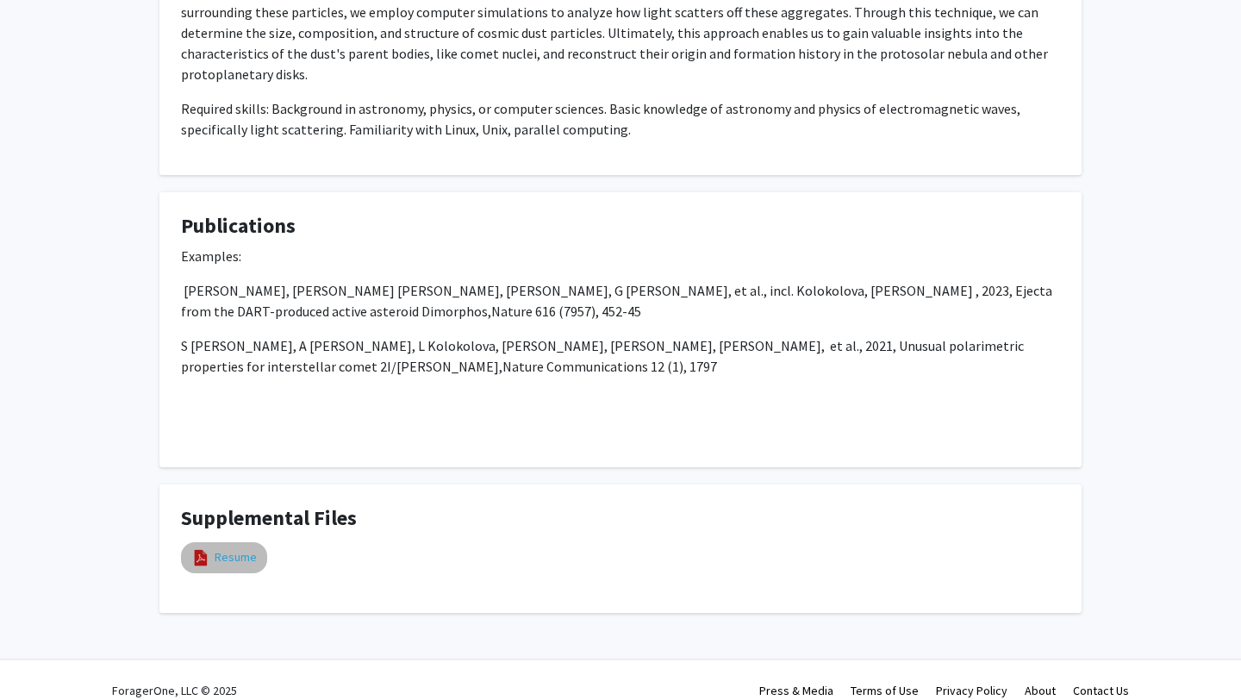
click at [225, 548] on link "Resume" at bounding box center [236, 557] width 42 height 18
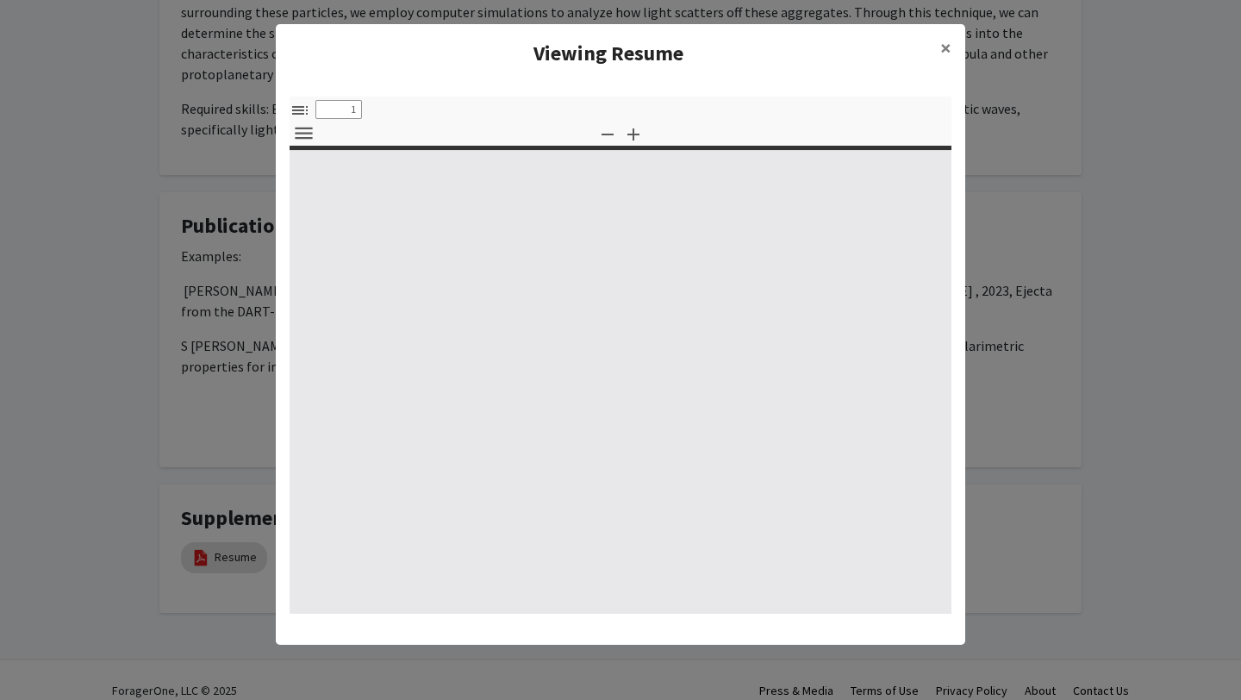
select select "custom"
type input "0"
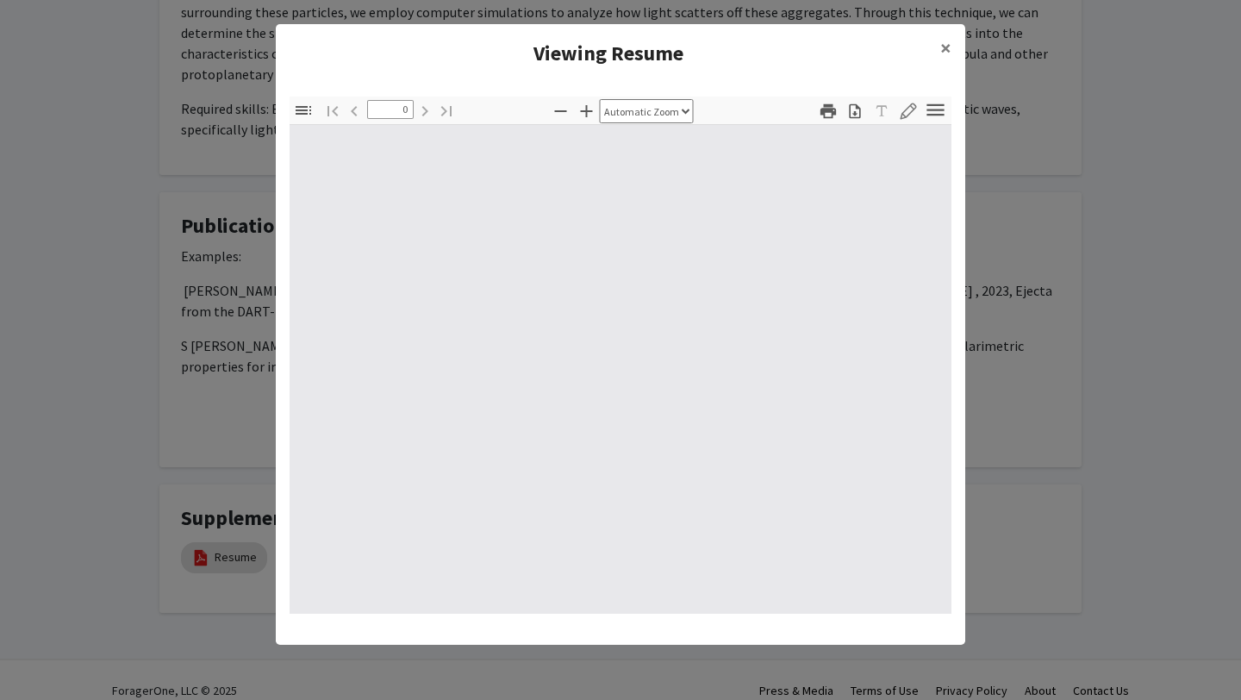
select select "custom"
type input "1"
select select "auto"
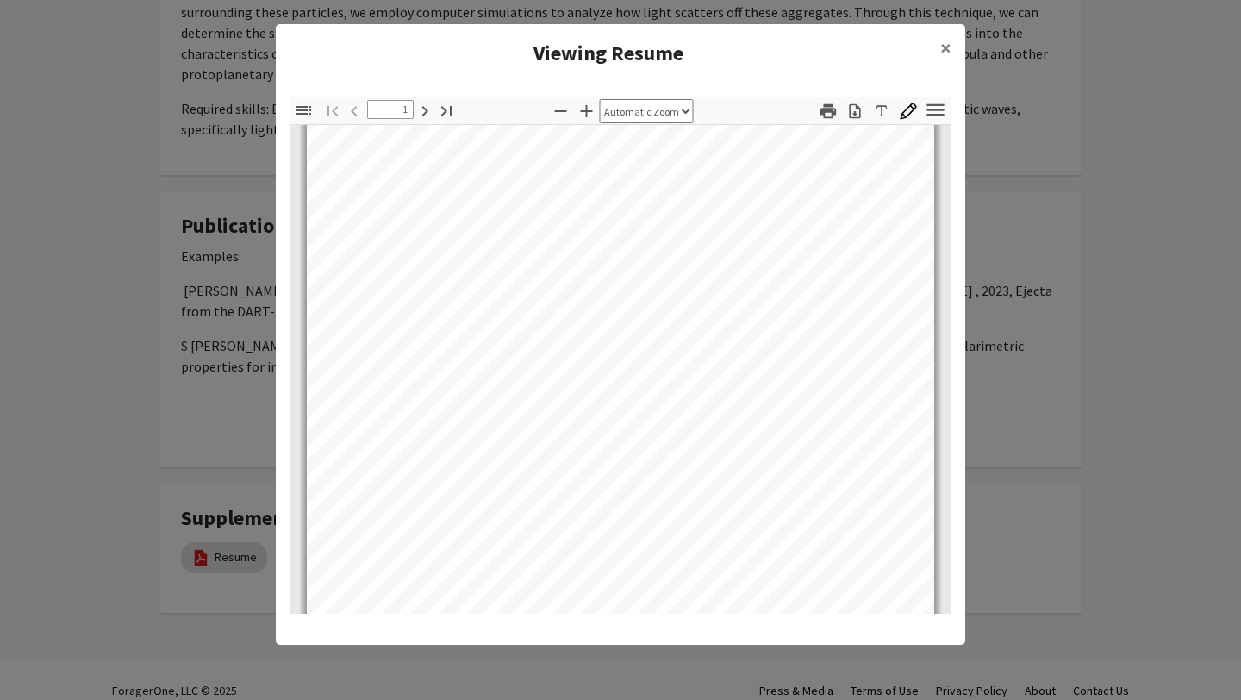
scroll to position [22, 0]
click at [940, 48] on button "×" at bounding box center [946, 48] width 39 height 48
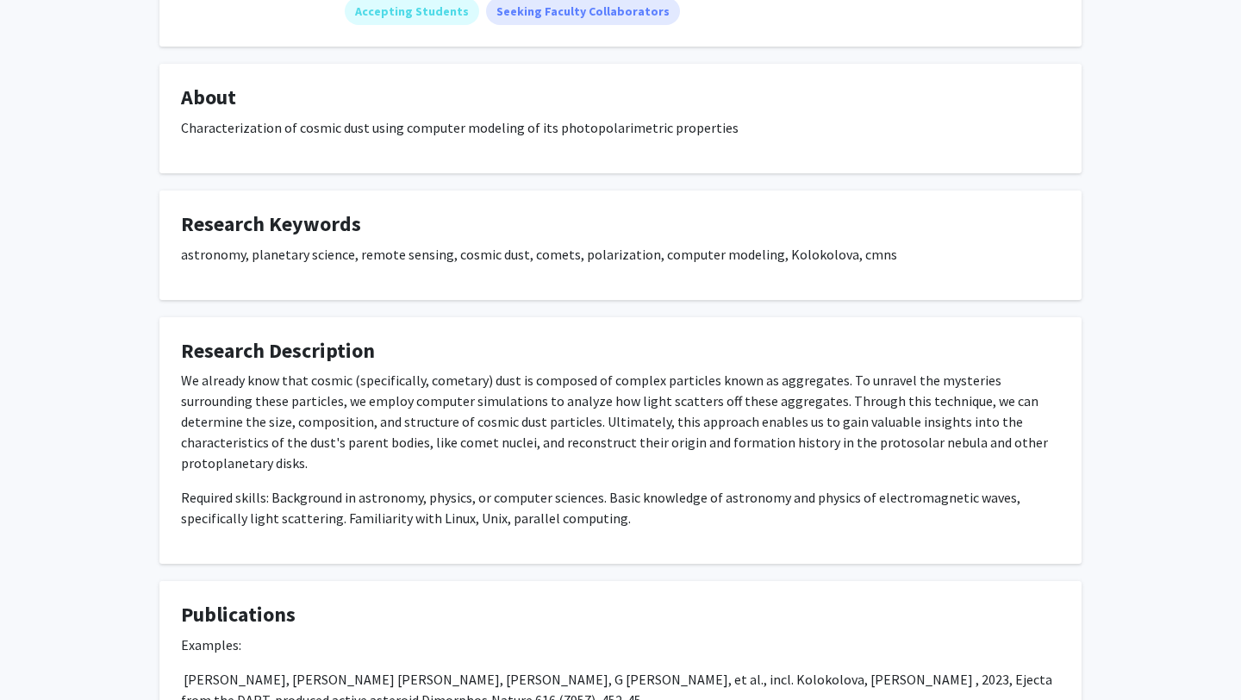
scroll to position [0, 0]
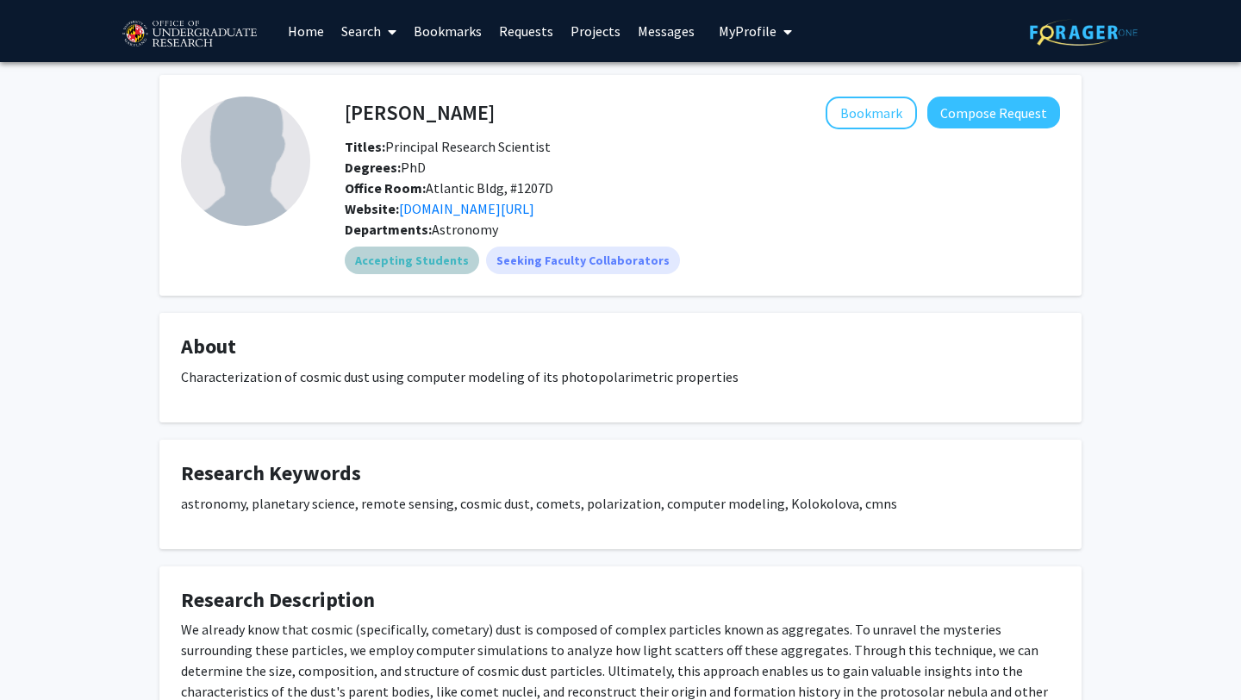
click at [388, 263] on mat-chip "Accepting Students" at bounding box center [412, 261] width 134 height 28
click at [366, 268] on mat-chip "Accepting Students" at bounding box center [412, 261] width 134 height 28
click at [459, 215] on link "astro.umd.edu/~ludmilla" at bounding box center [466, 208] width 135 height 17
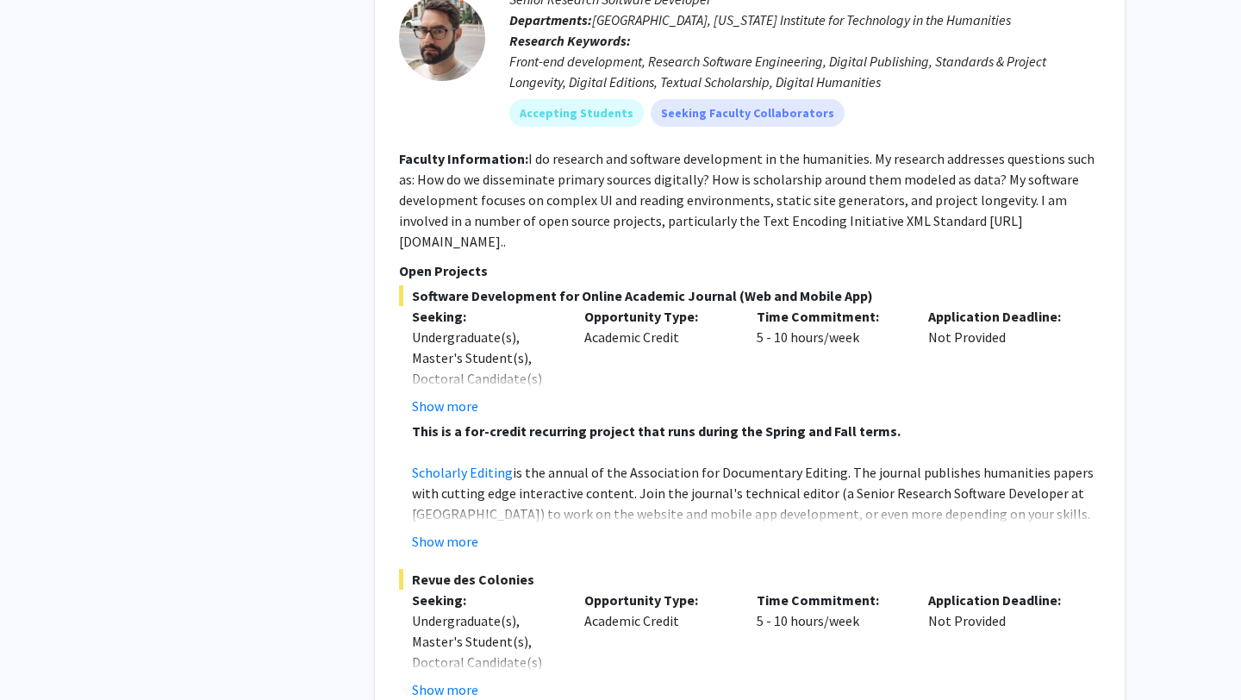
scroll to position [1489, 0]
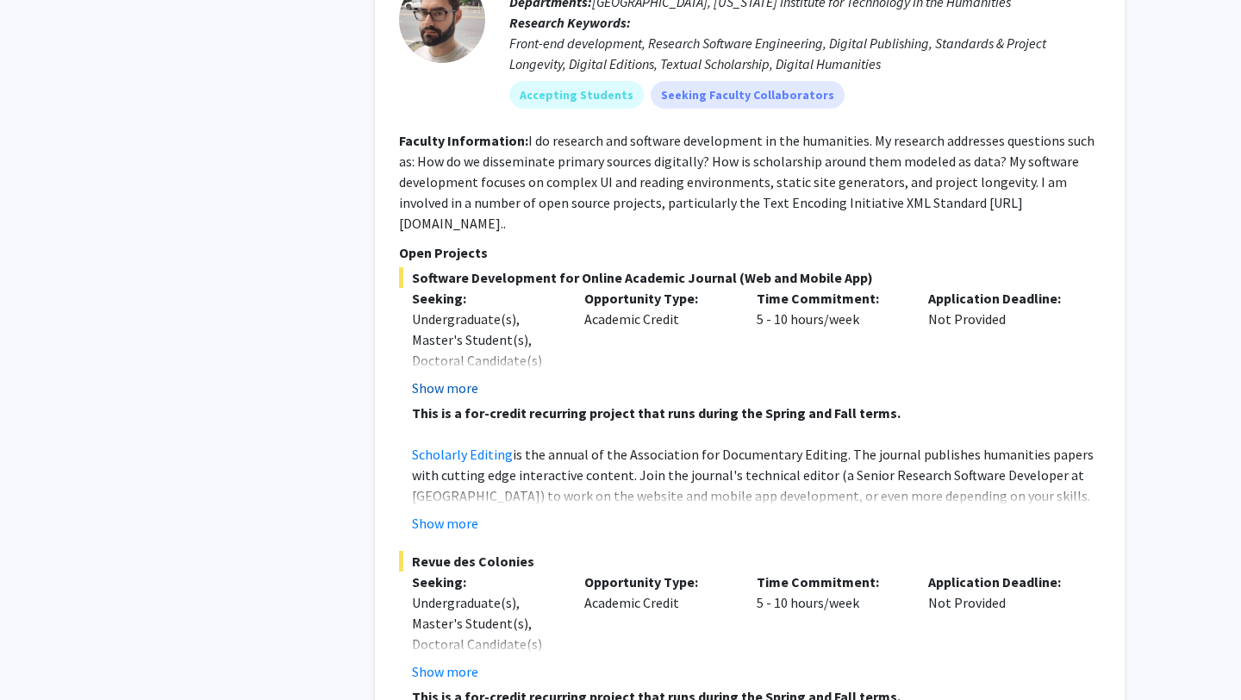
click at [459, 378] on button "Show more" at bounding box center [445, 388] width 66 height 21
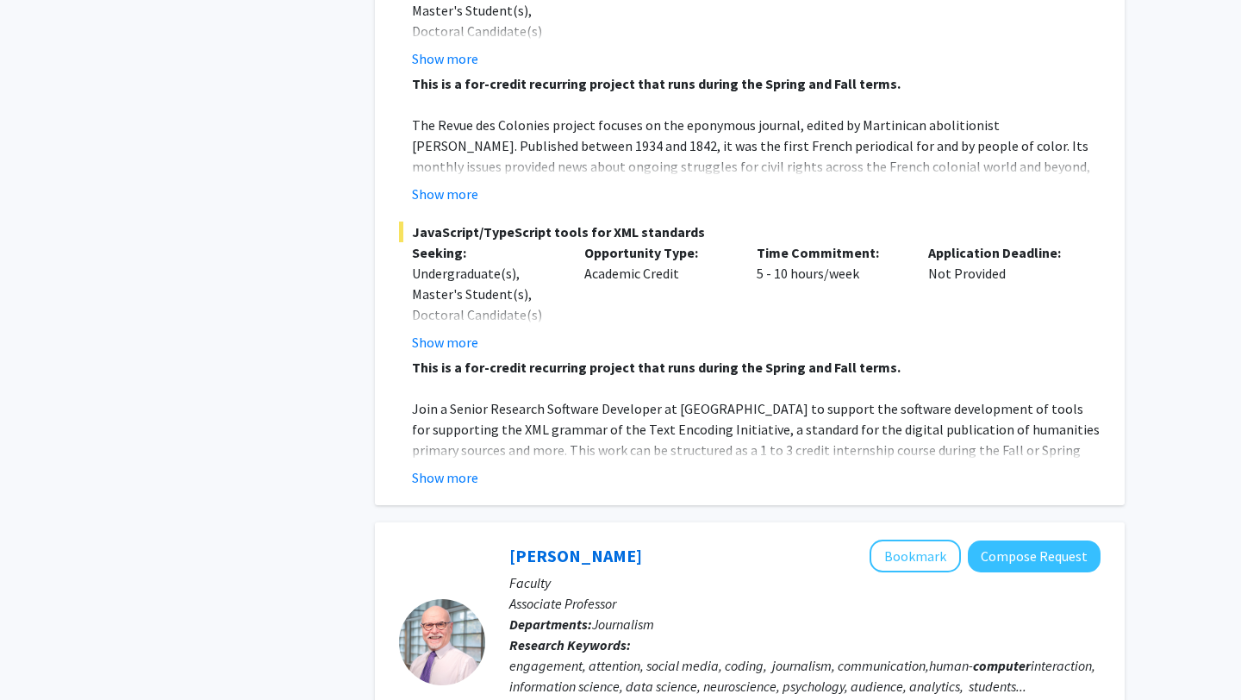
scroll to position [2242, 0]
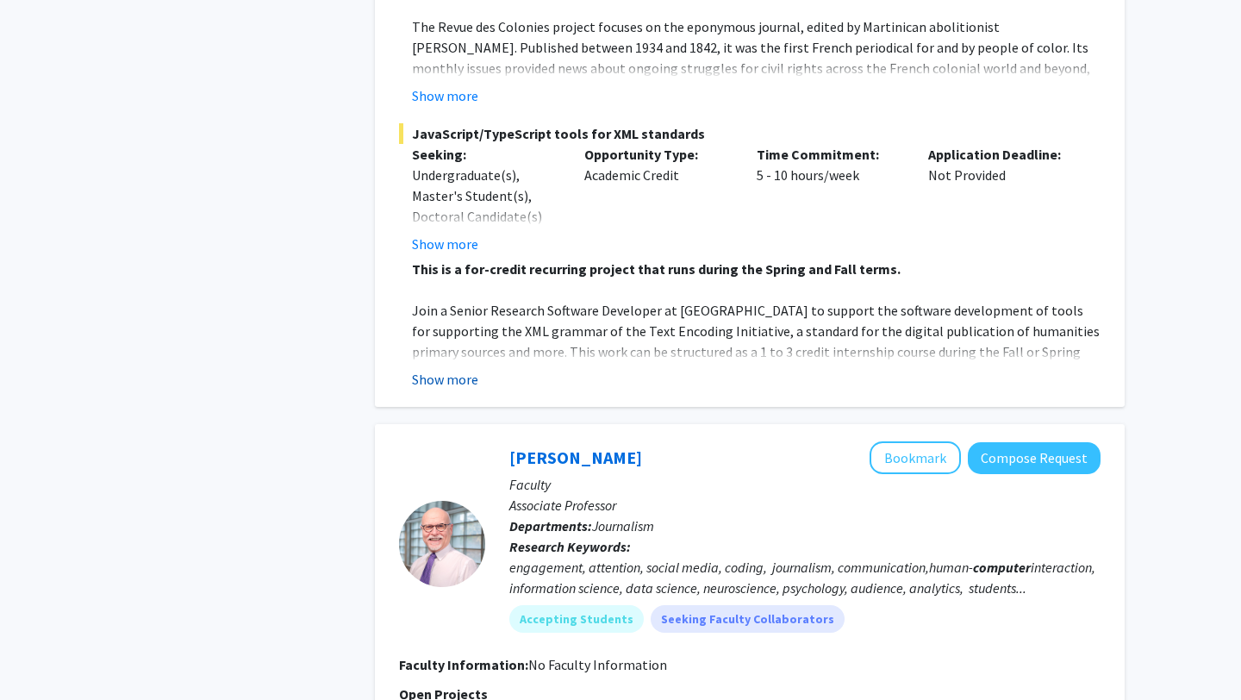
click at [459, 369] on button "Show more" at bounding box center [445, 379] width 66 height 21
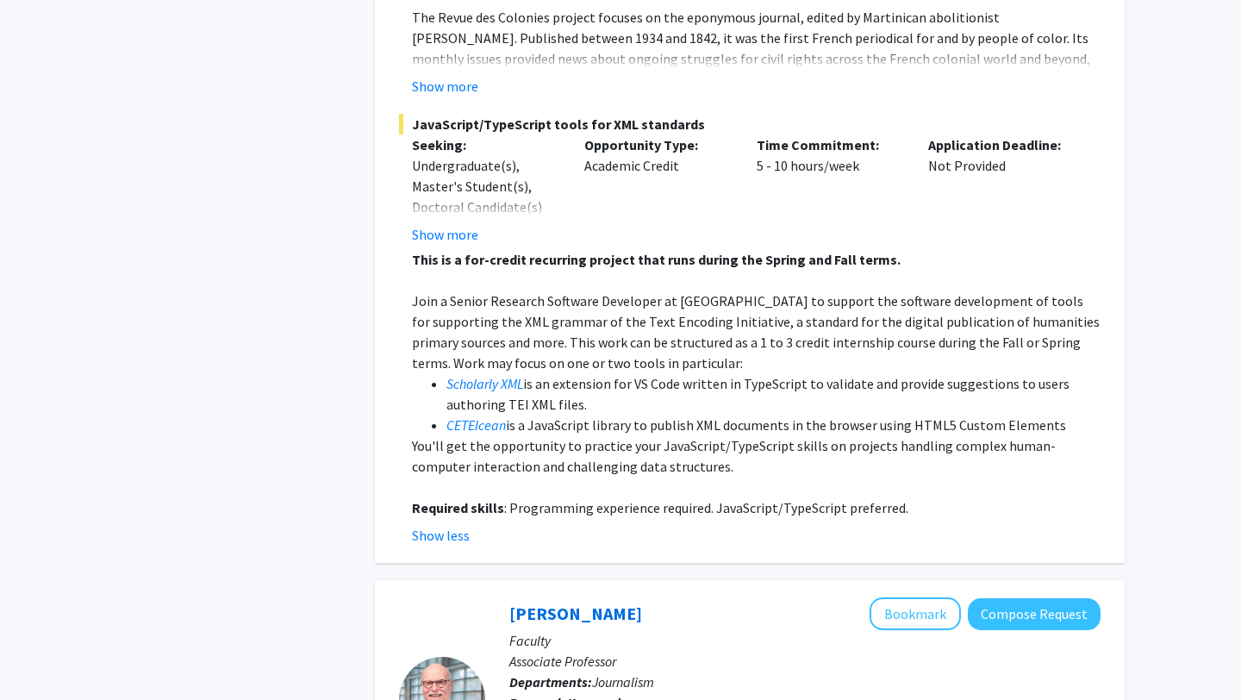
scroll to position [2258, 0]
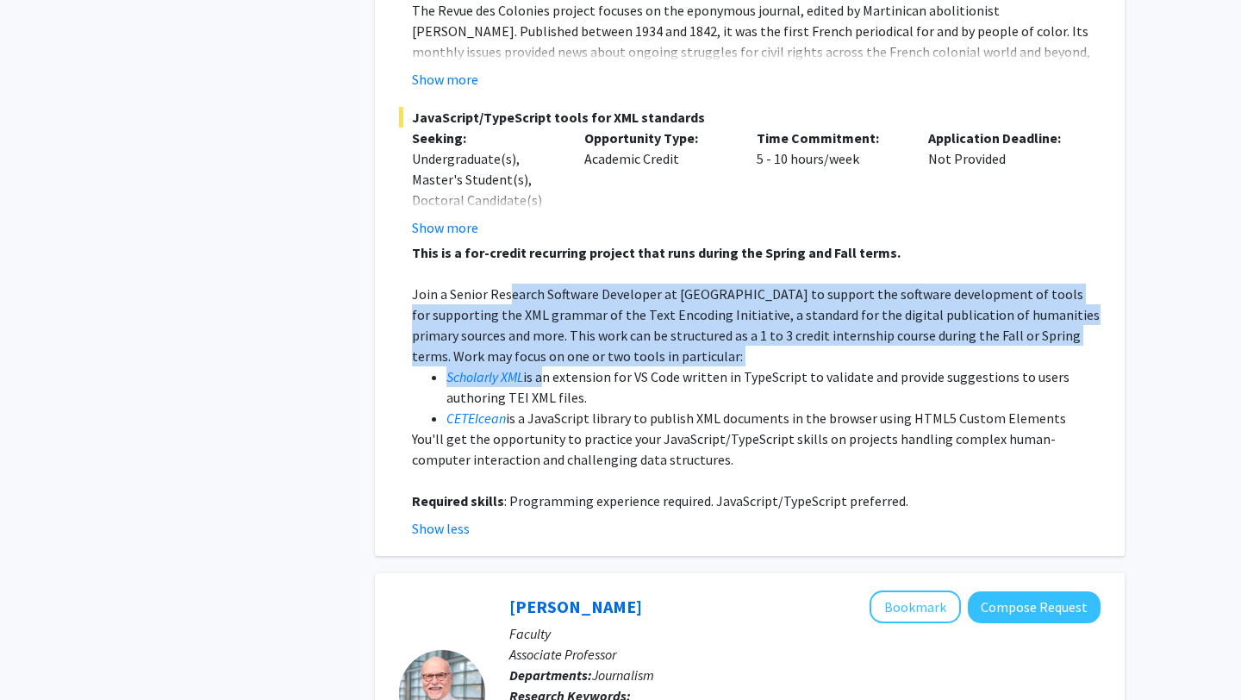
drag, startPoint x: 511, startPoint y: 240, endPoint x: 548, endPoint y: 275, distance: 50.6
click at [546, 315] on div "This is a for-credit recurring project that runs during the Spring and Fall ter…" at bounding box center [756, 376] width 689 height 269
click at [544, 284] on p "Join a Senior Research Software Developer at MITH to support the software devel…" at bounding box center [756, 325] width 689 height 83
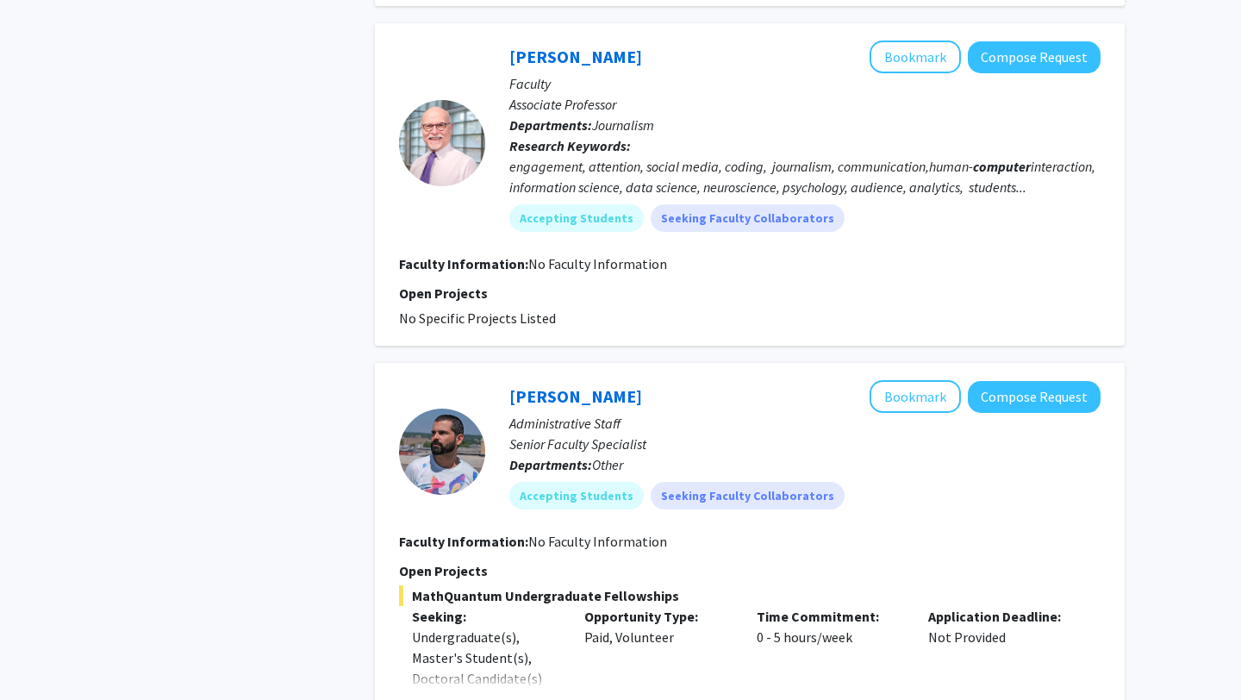
scroll to position [3106, 0]
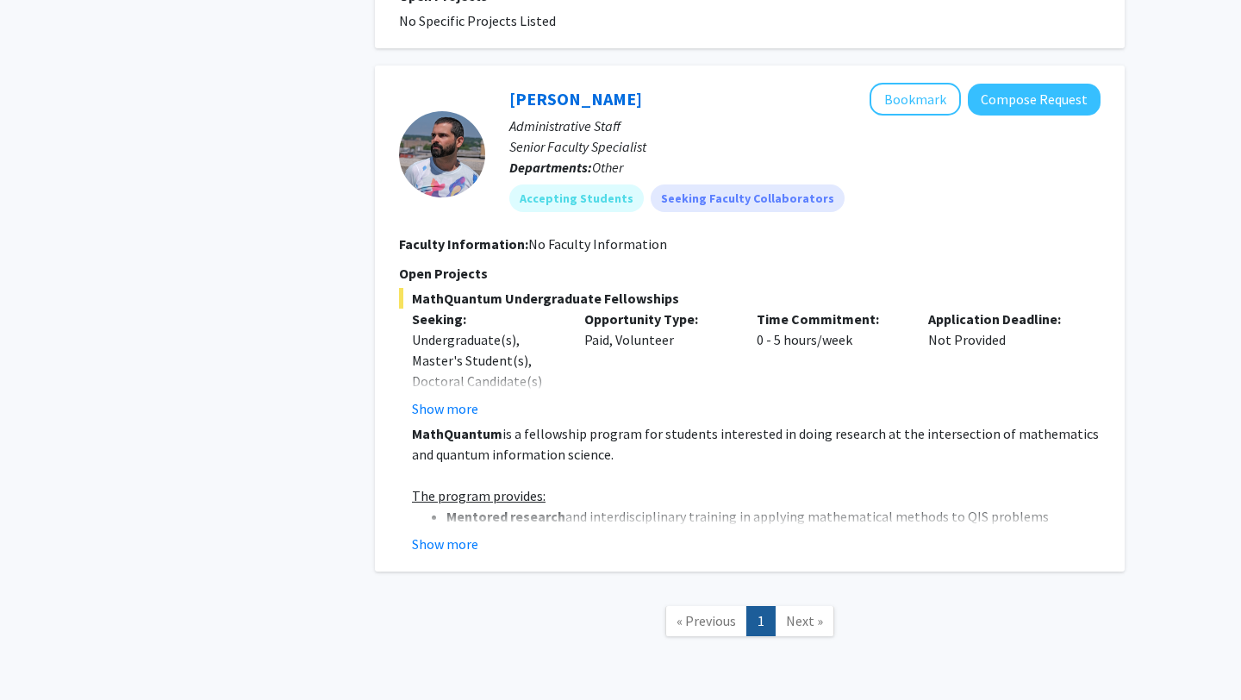
click at [808, 612] on span "Next »" at bounding box center [804, 620] width 37 height 17
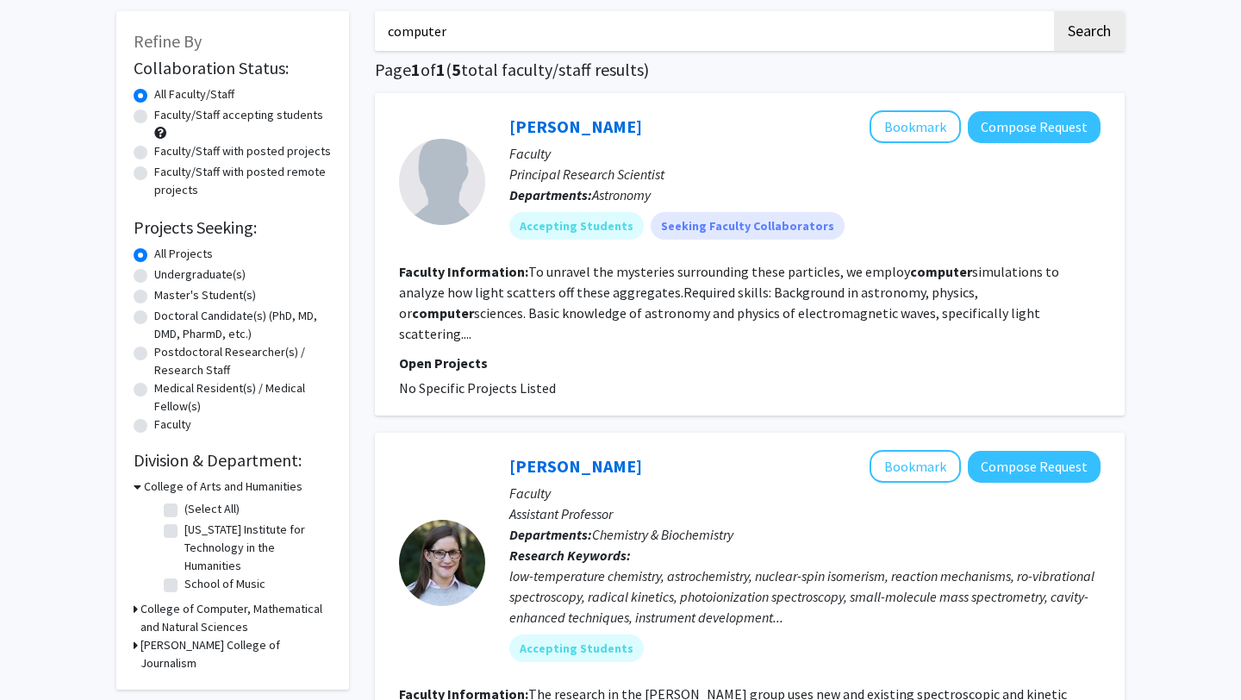
scroll to position [0, 0]
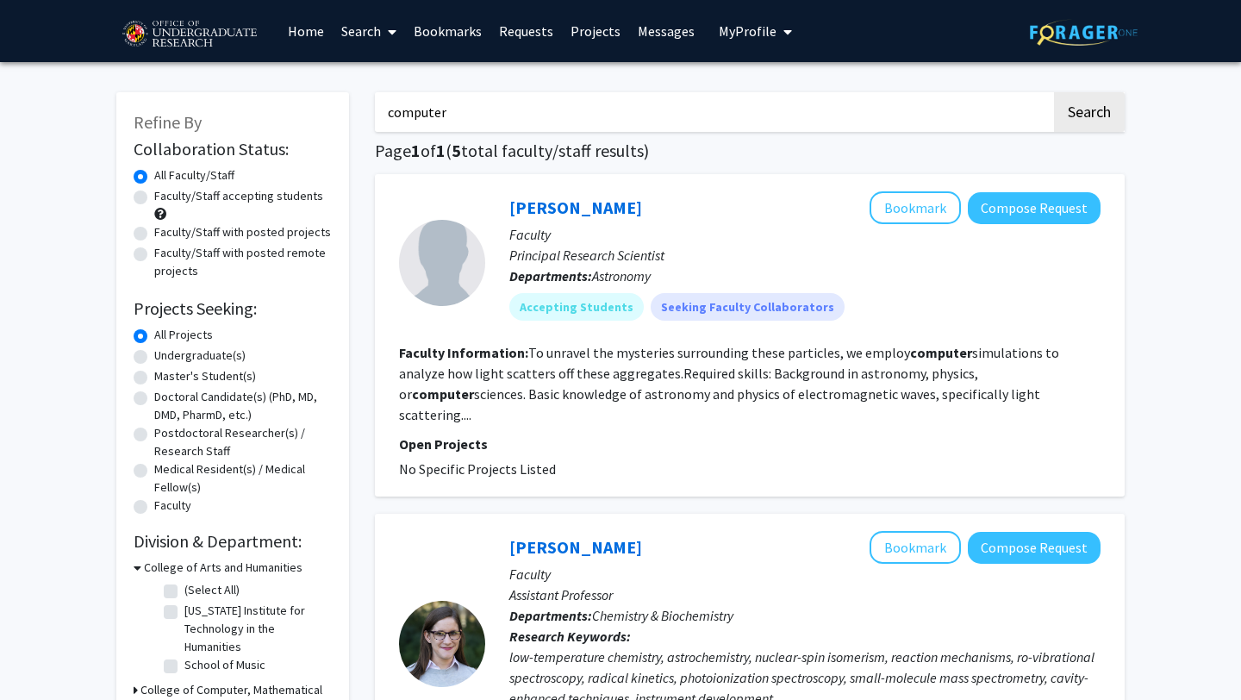
click at [670, 100] on input "computer" at bounding box center [713, 112] width 677 height 40
click at [1054, 92] on button "Search" at bounding box center [1089, 112] width 71 height 40
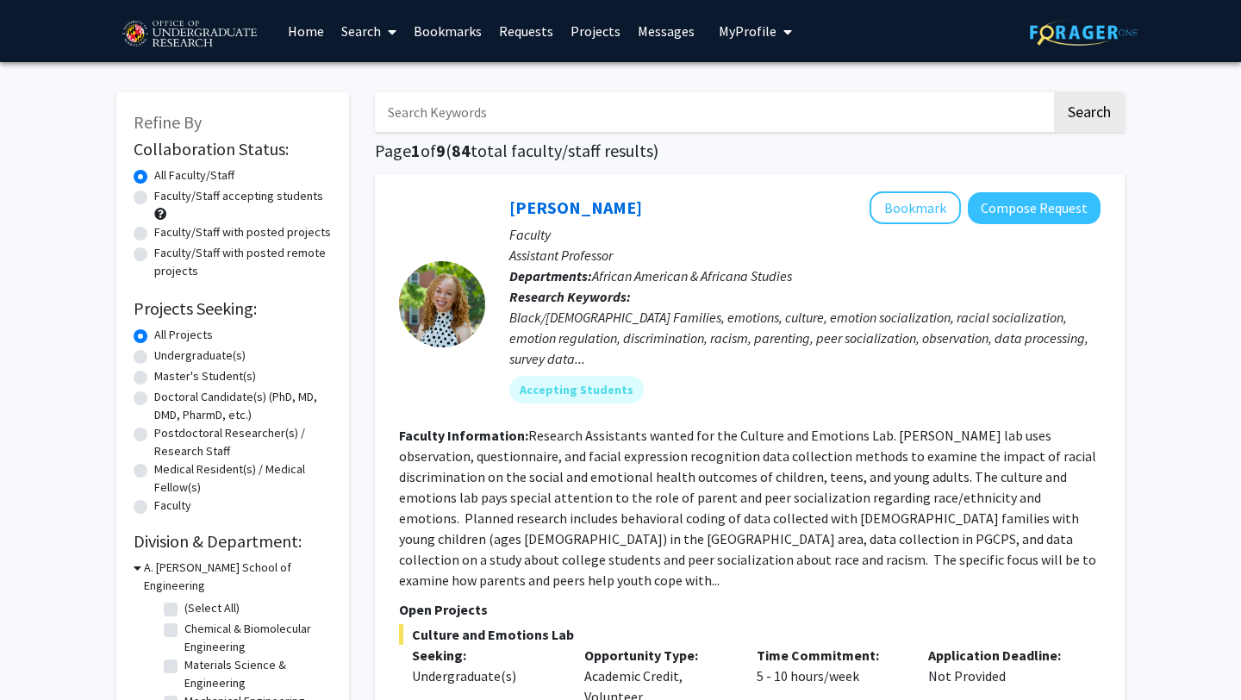
click at [149, 355] on div "Undergraduate(s)" at bounding box center [233, 357] width 198 height 21
click at [154, 355] on label "Undergraduate(s)" at bounding box center [199, 356] width 91 height 18
click at [154, 355] on input "Undergraduate(s)" at bounding box center [159, 352] width 11 height 11
radio input "true"
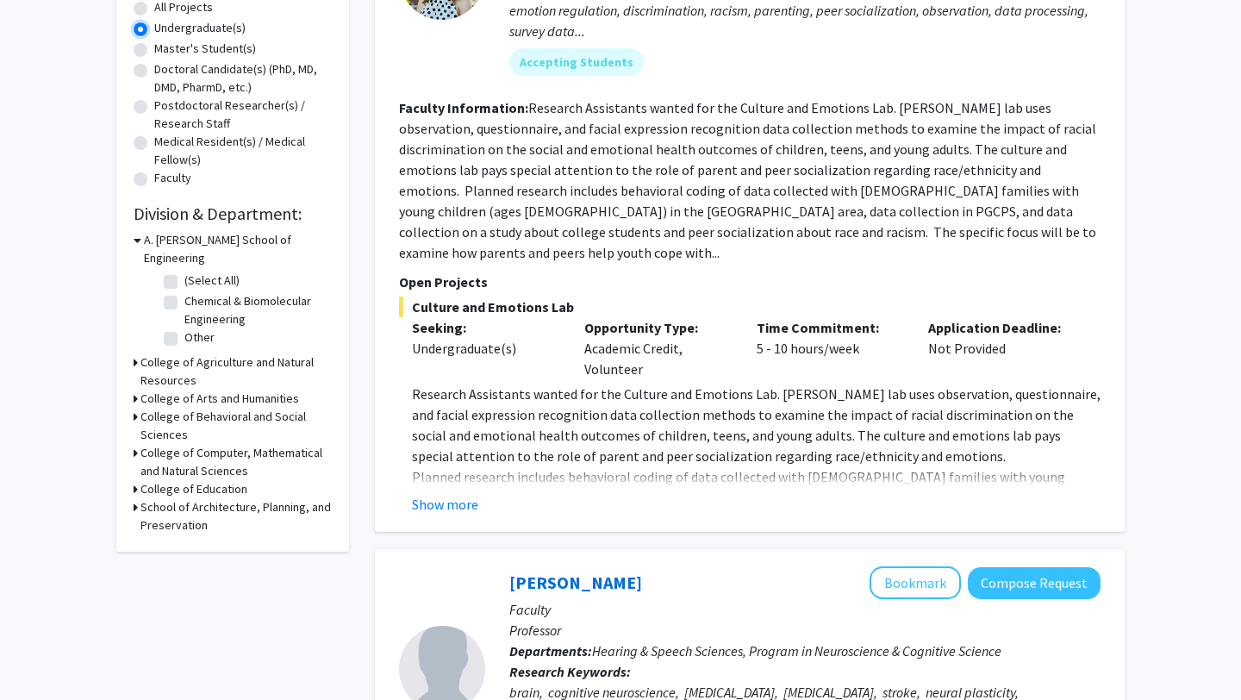
scroll to position [351, 0]
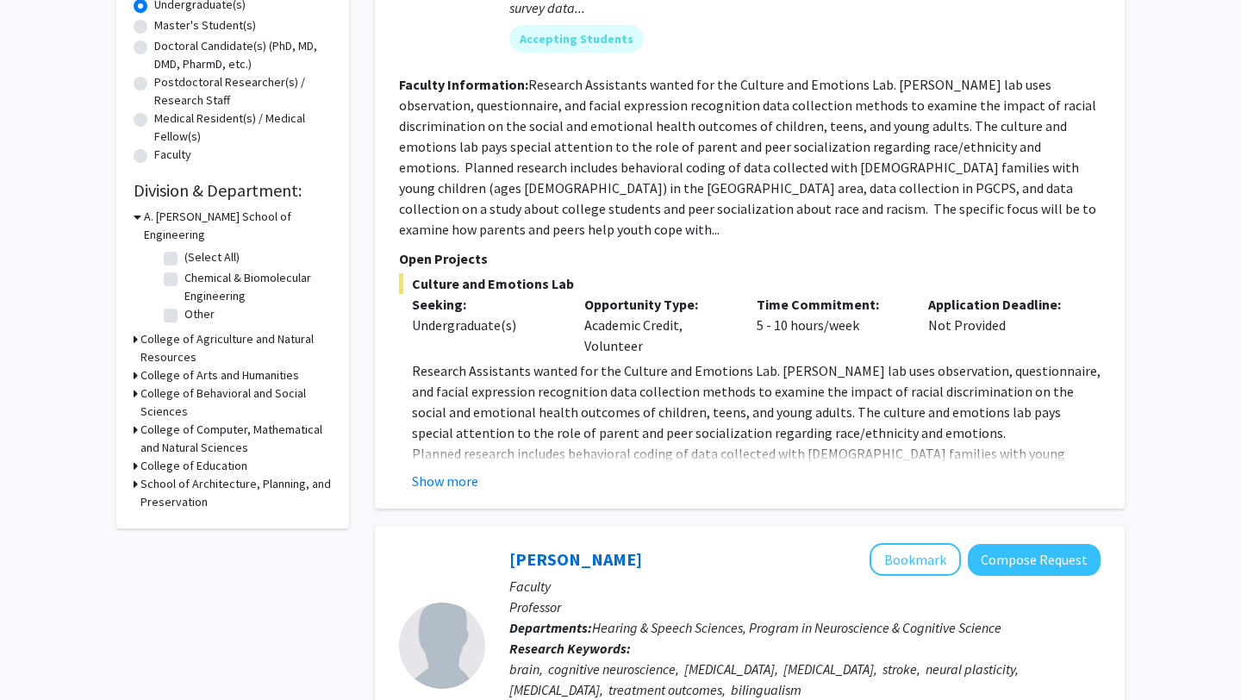
click at [134, 421] on icon at bounding box center [136, 430] width 4 height 18
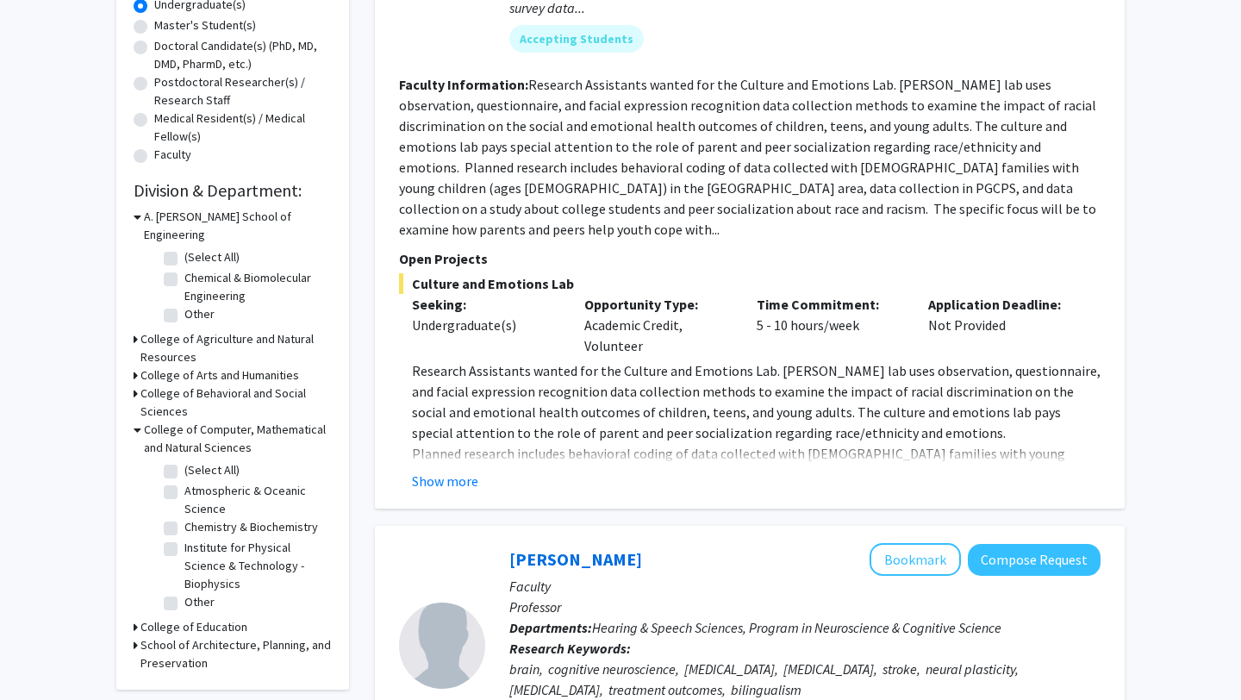
click at [161, 618] on h3 "College of Education" at bounding box center [194, 627] width 107 height 18
click at [160, 618] on h3 "College of Education" at bounding box center [197, 627] width 107 height 18
click at [203, 384] on h3 "College of Behavioral and Social Sciences" at bounding box center [236, 402] width 191 height 36
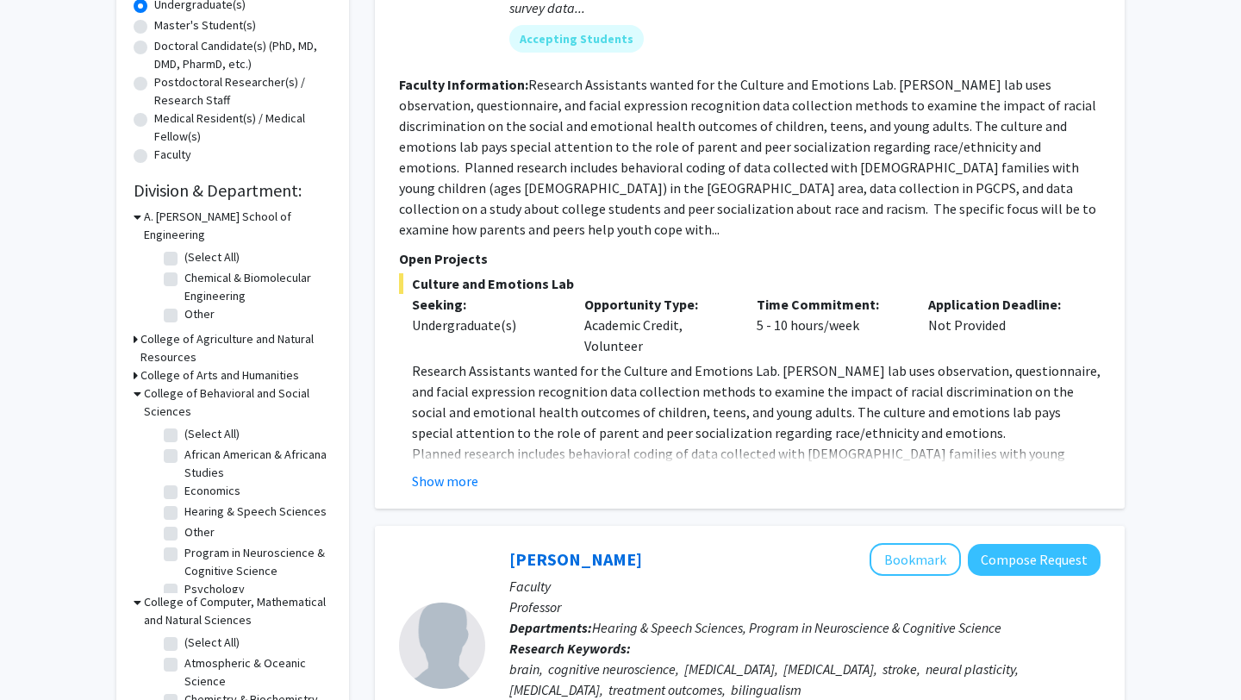
click at [210, 366] on h3 "College of Arts and Humanities" at bounding box center [220, 375] width 159 height 18
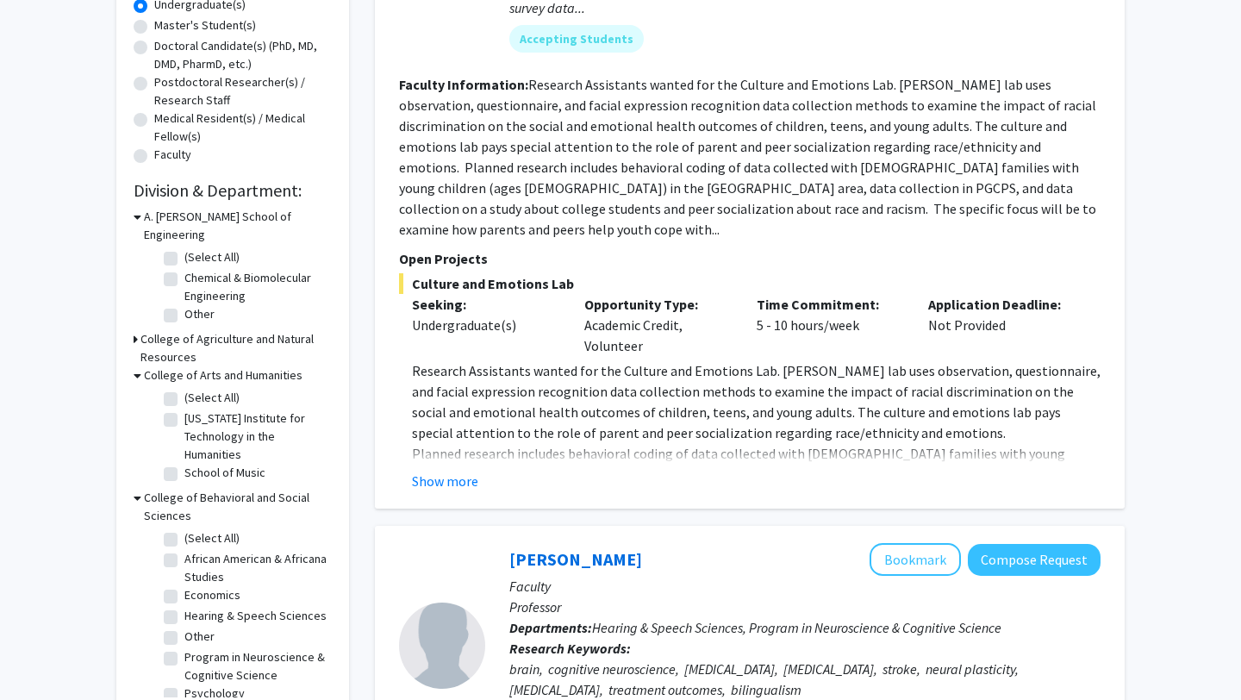
click at [209, 330] on h3 "College of Agriculture and Natural Resources" at bounding box center [236, 348] width 191 height 36
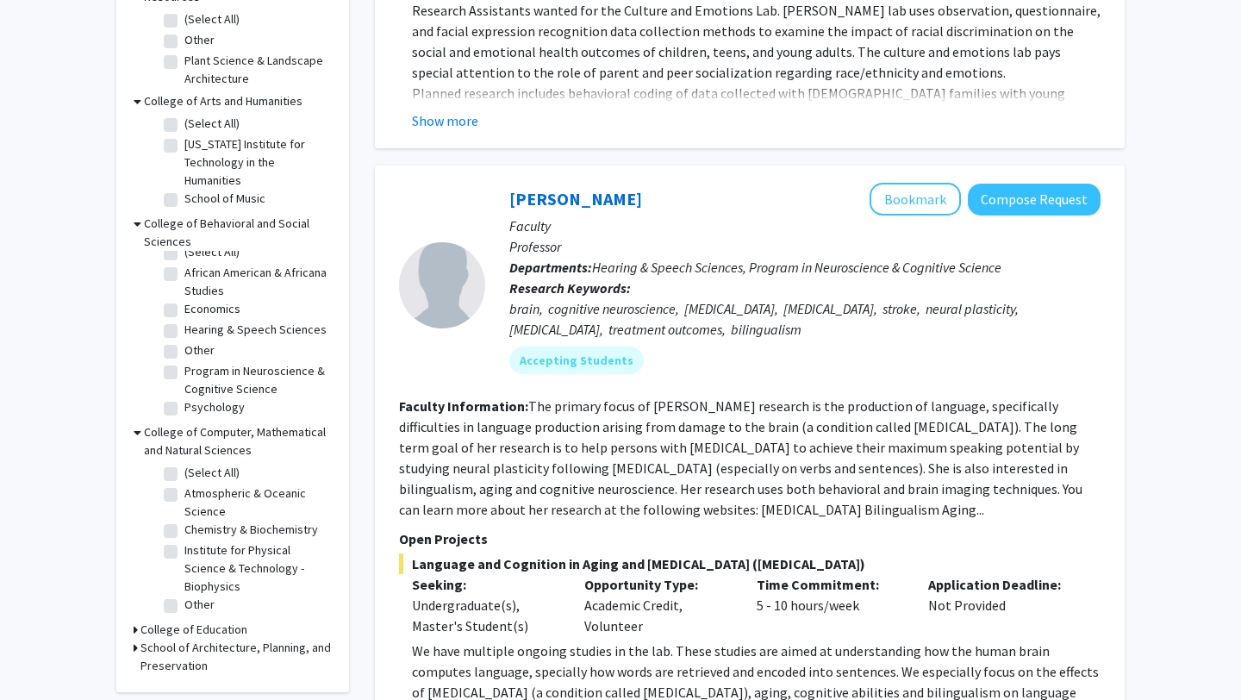
scroll to position [715, 0]
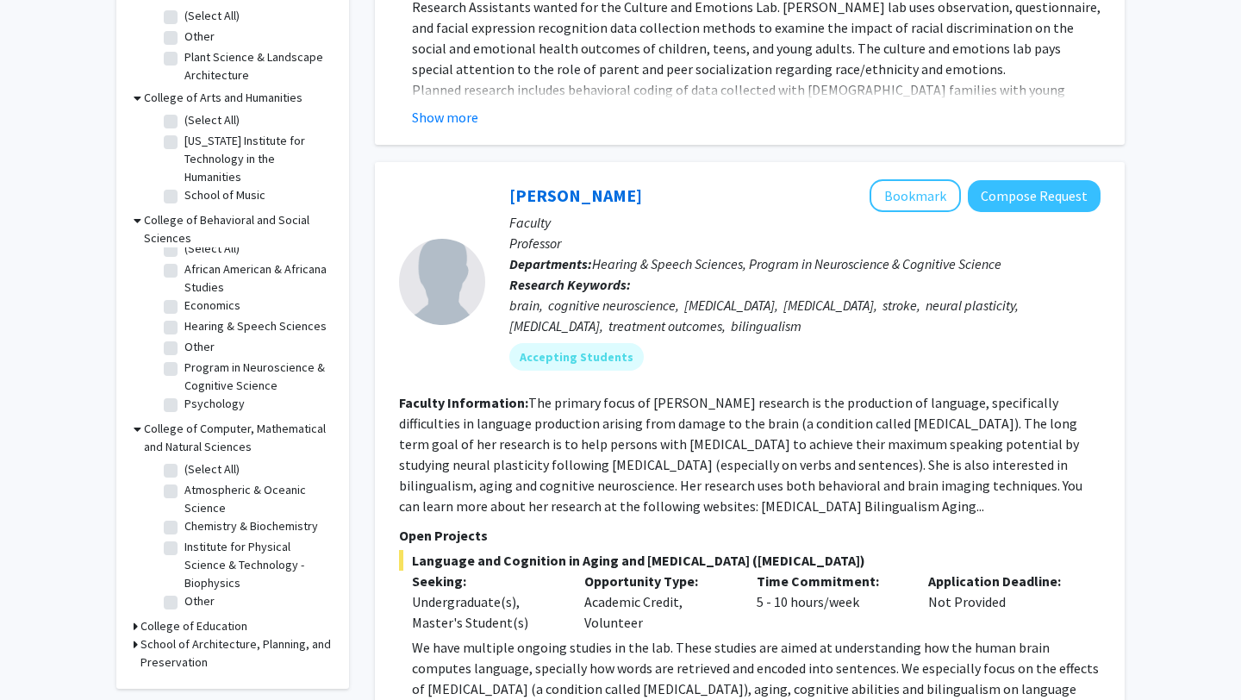
click at [184, 460] on label "(Select All)" at bounding box center [211, 469] width 55 height 18
click at [184, 460] on input "(Select All)" at bounding box center [189, 465] width 11 height 11
checkbox input "true"
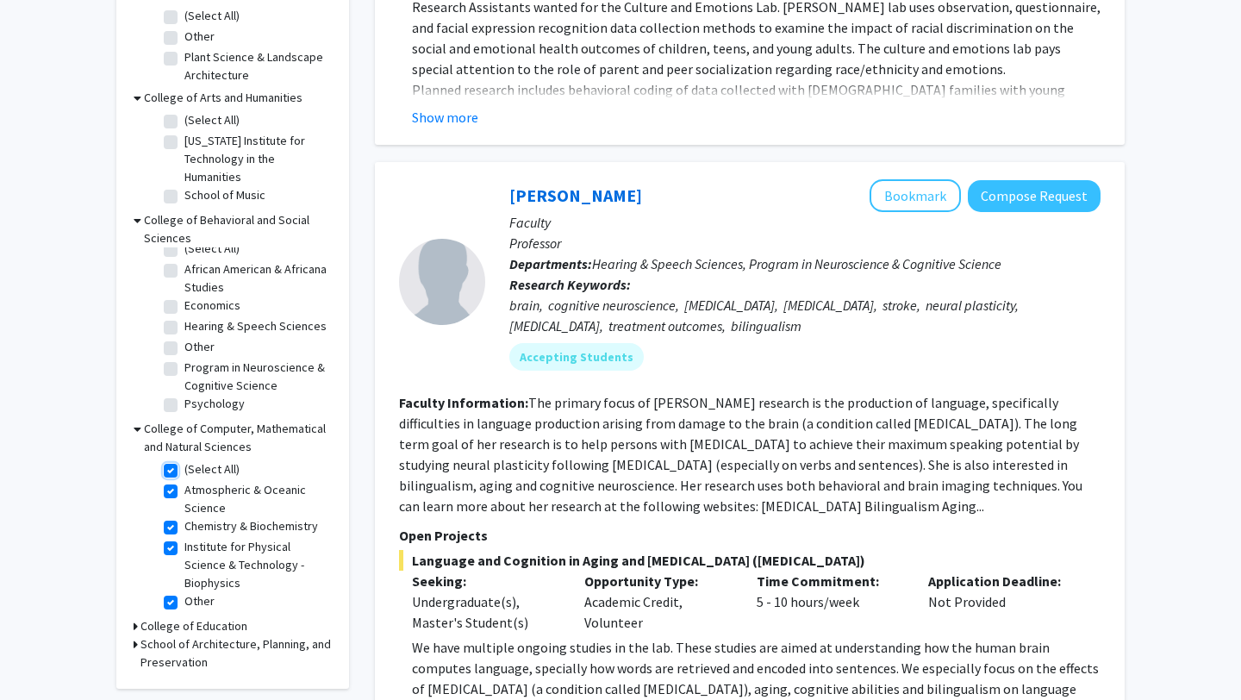
checkbox input "true"
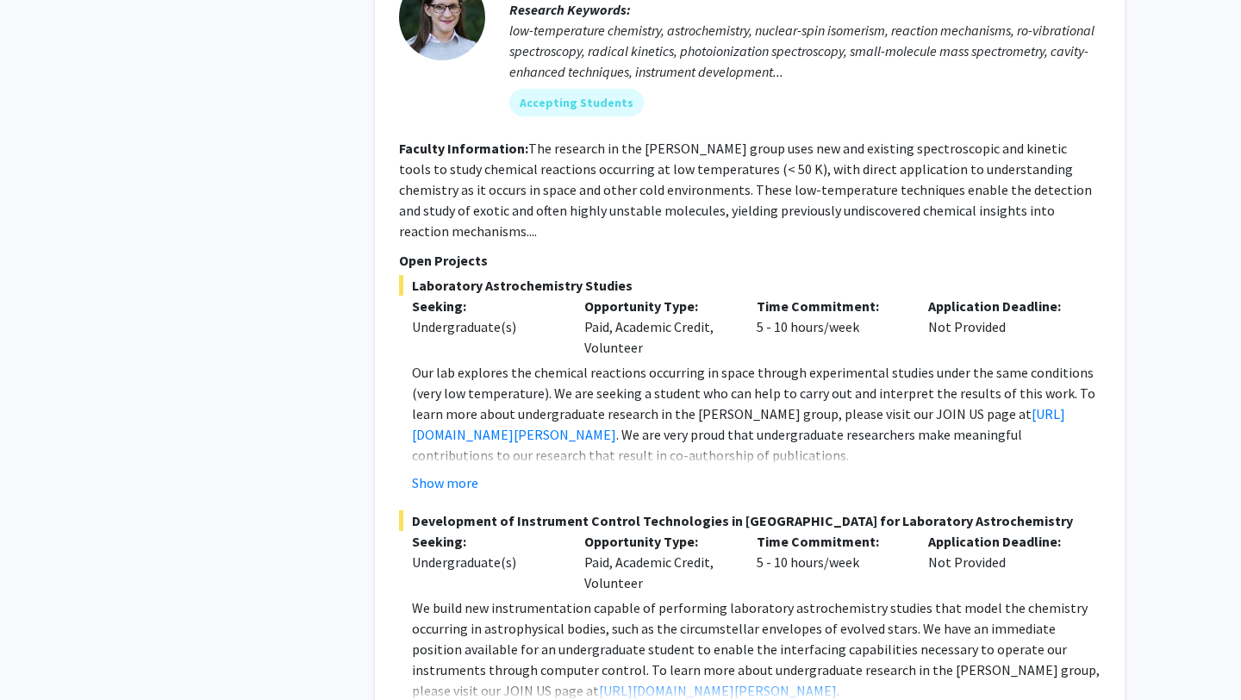
scroll to position [1281, 0]
